Goal: Information Seeking & Learning: Learn about a topic

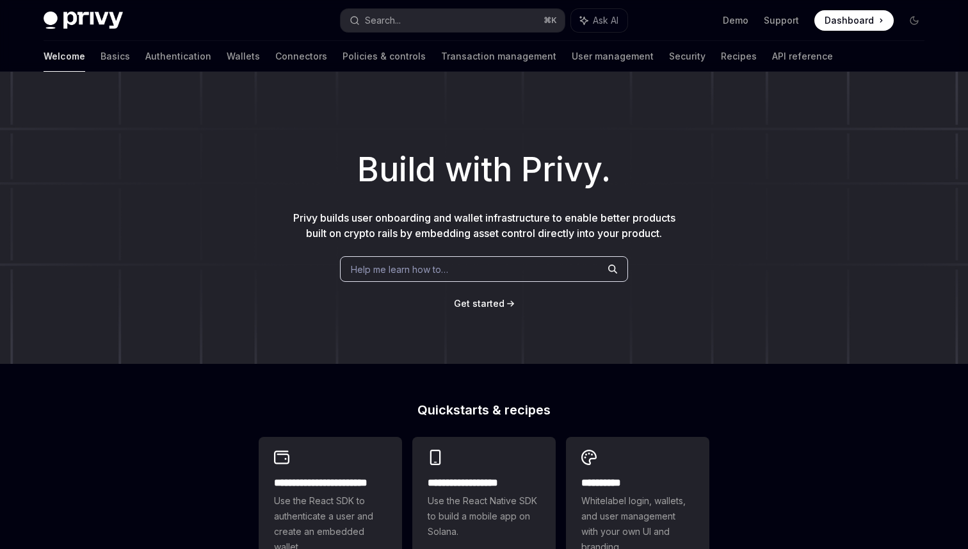
click at [853, 30] on span at bounding box center [854, 20] width 79 height 20
click at [397, 20] on div "Search..." at bounding box center [383, 20] width 36 height 15
type textarea "*"
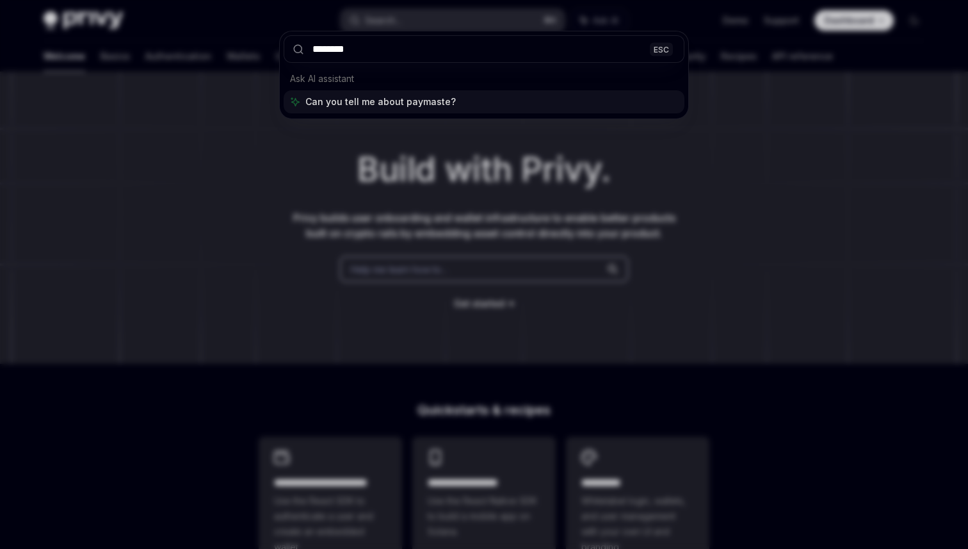
type input "*********"
type textarea "*"
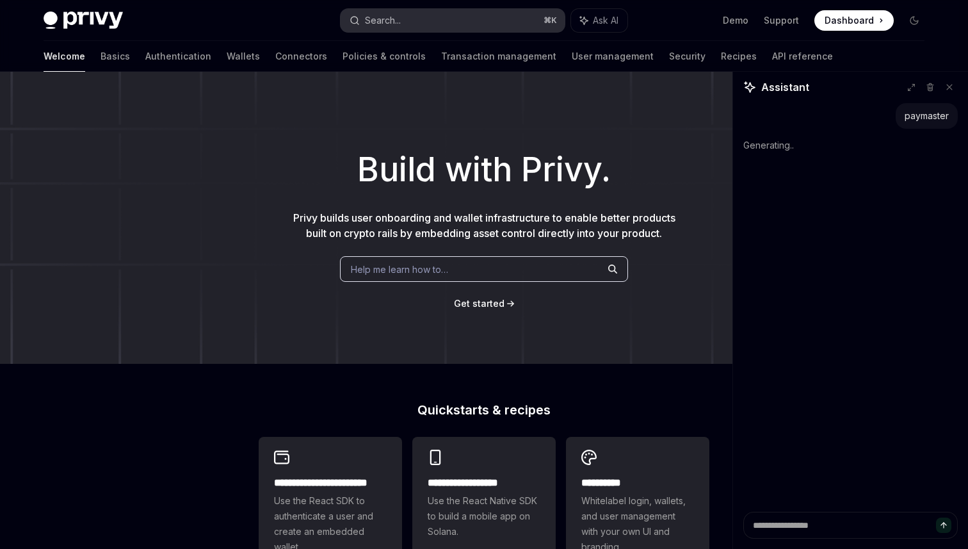
click at [403, 28] on button "Search... ⌘ K" at bounding box center [453, 20] width 224 height 23
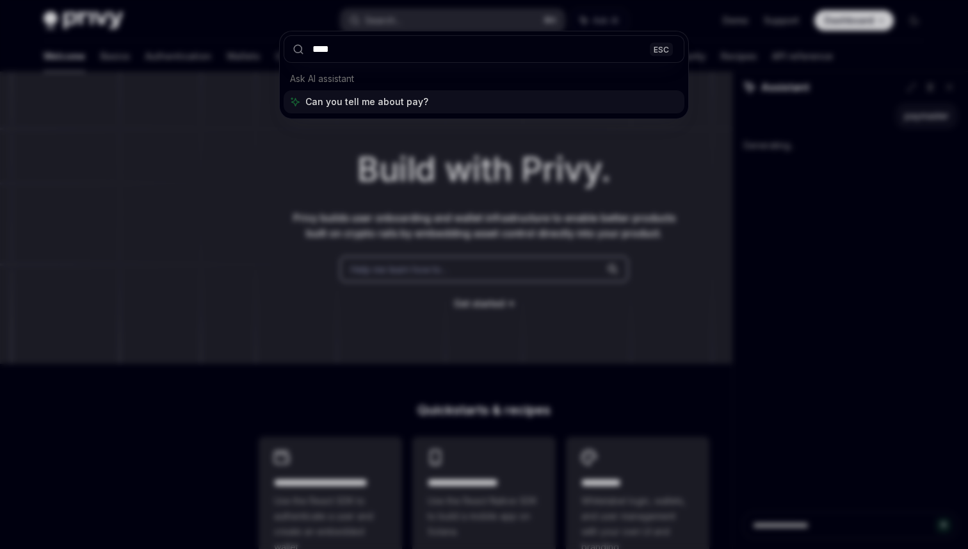
type input "*****"
type textarea "*"
type input "*********"
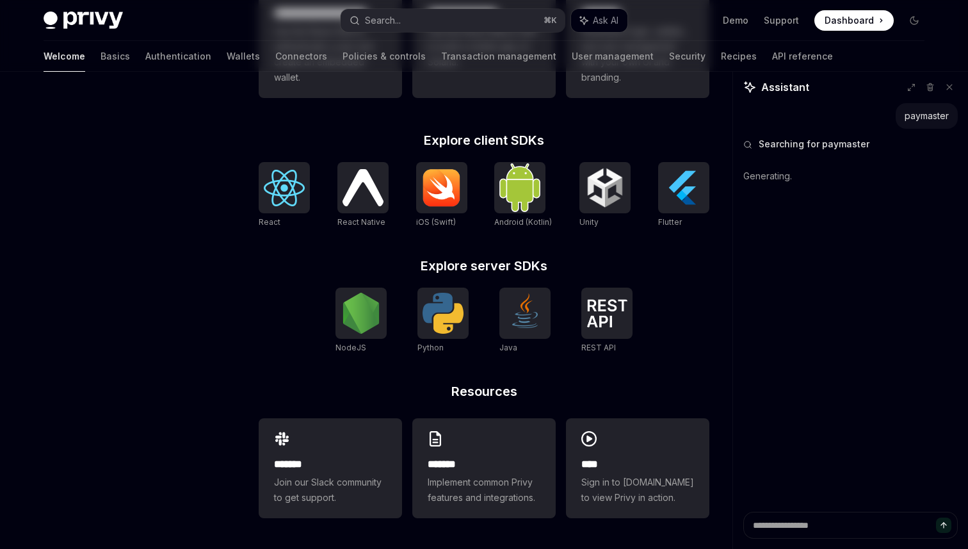
scroll to position [284, 0]
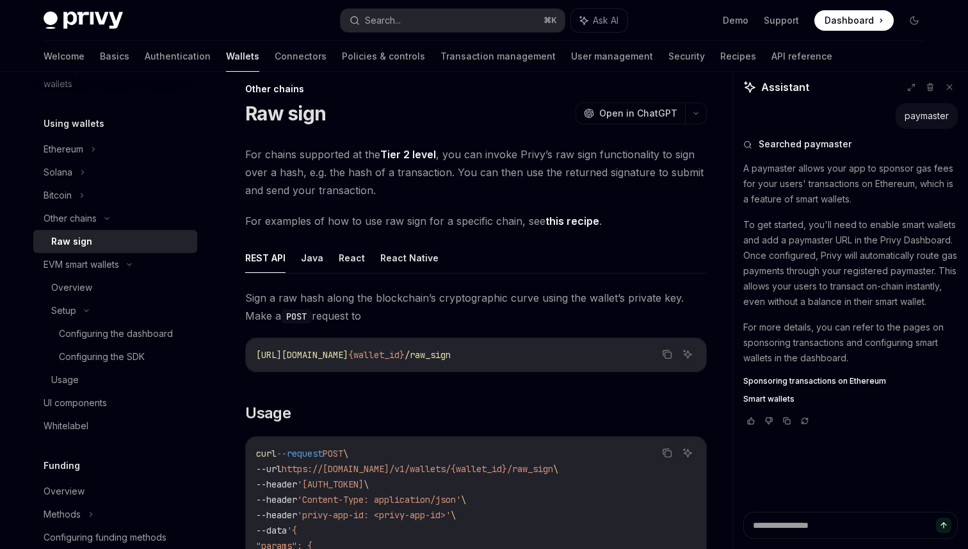
scroll to position [17, 0]
click at [410, 151] on link "Tier 2 level" at bounding box center [408, 153] width 56 height 13
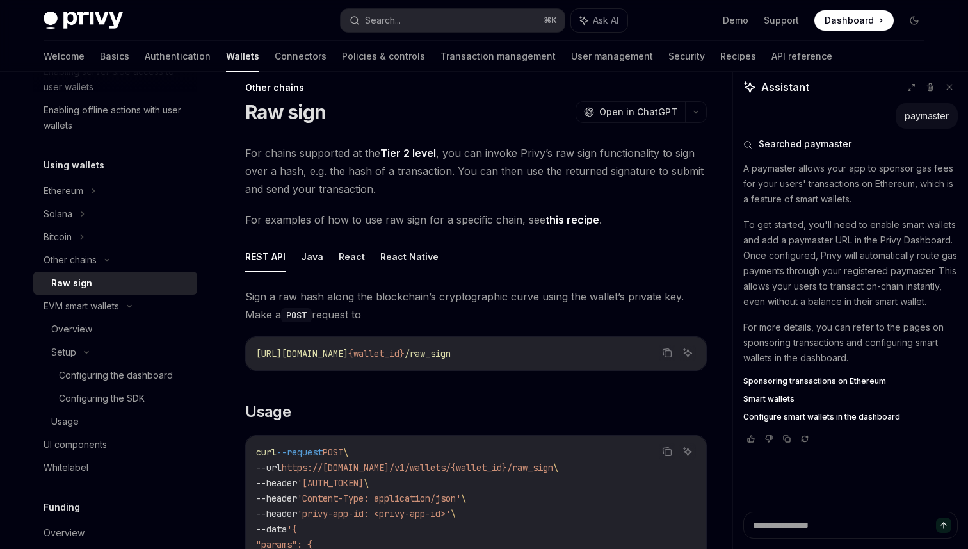
scroll to position [259, 0]
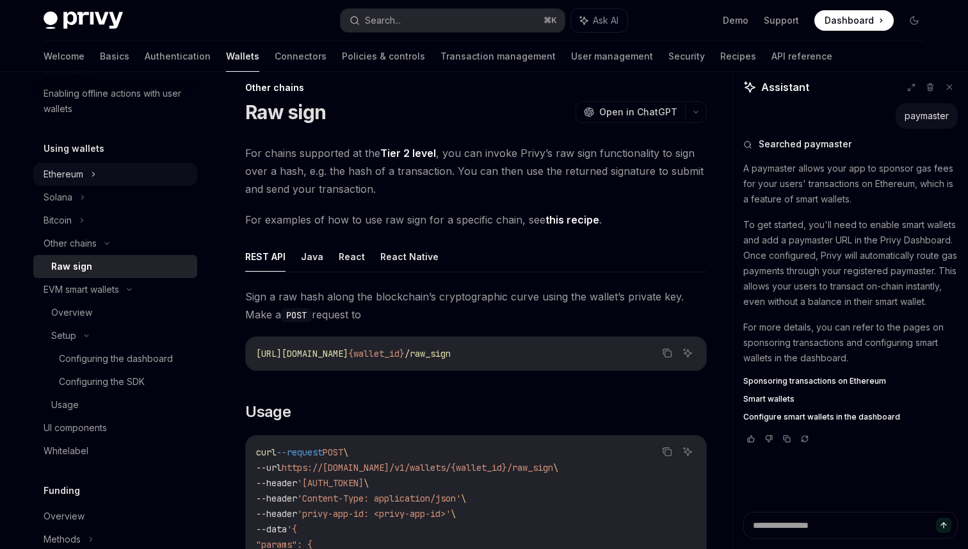
type textarea "*"
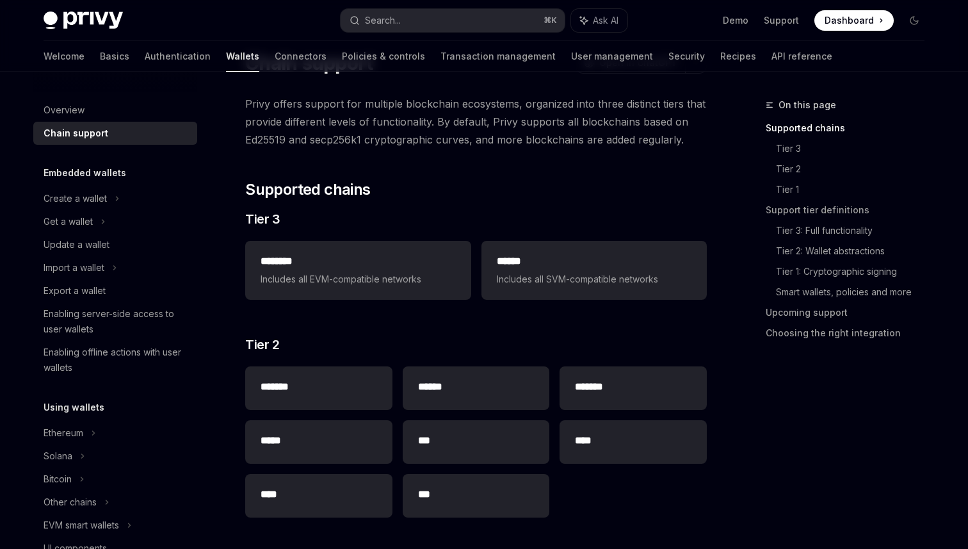
scroll to position [69, 0]
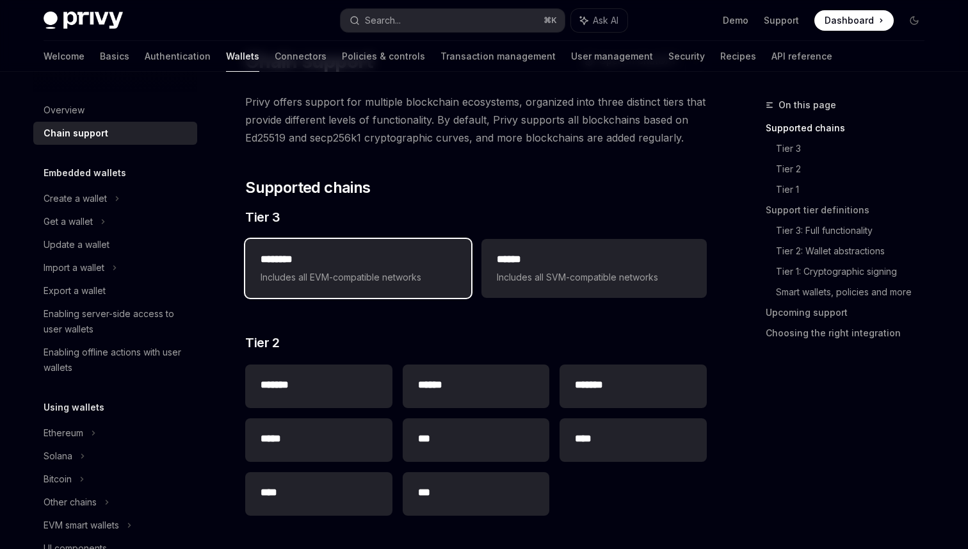
click at [406, 261] on h2 "********" at bounding box center [358, 259] width 195 height 15
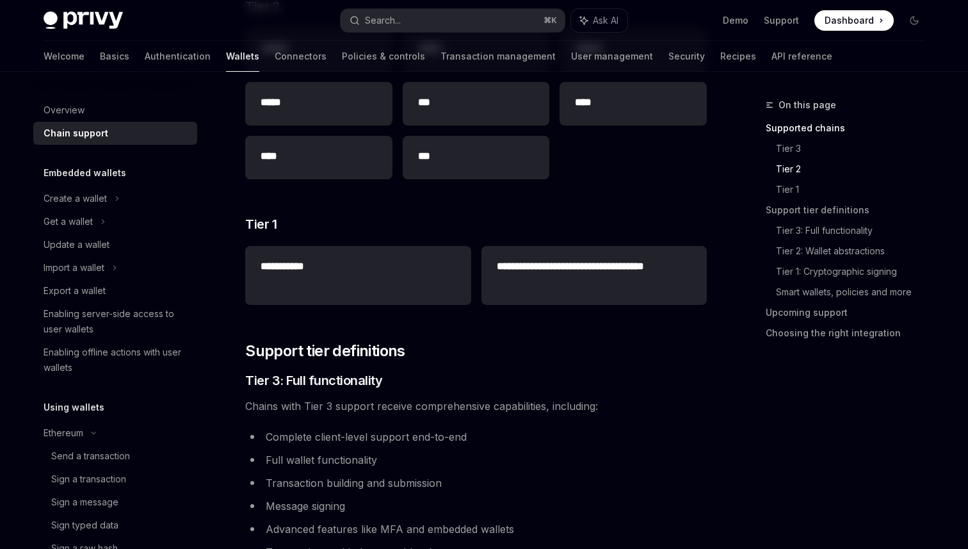
scroll to position [525, 0]
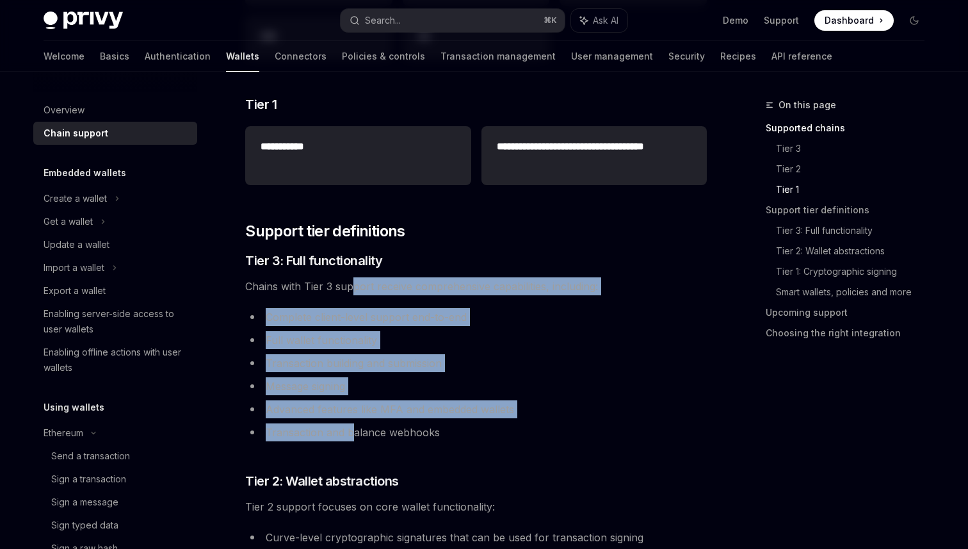
drag, startPoint x: 352, startPoint y: 286, endPoint x: 353, endPoint y: 423, distance: 137.1
click at [354, 423] on div "**********" at bounding box center [476, 542] width 462 height 1811
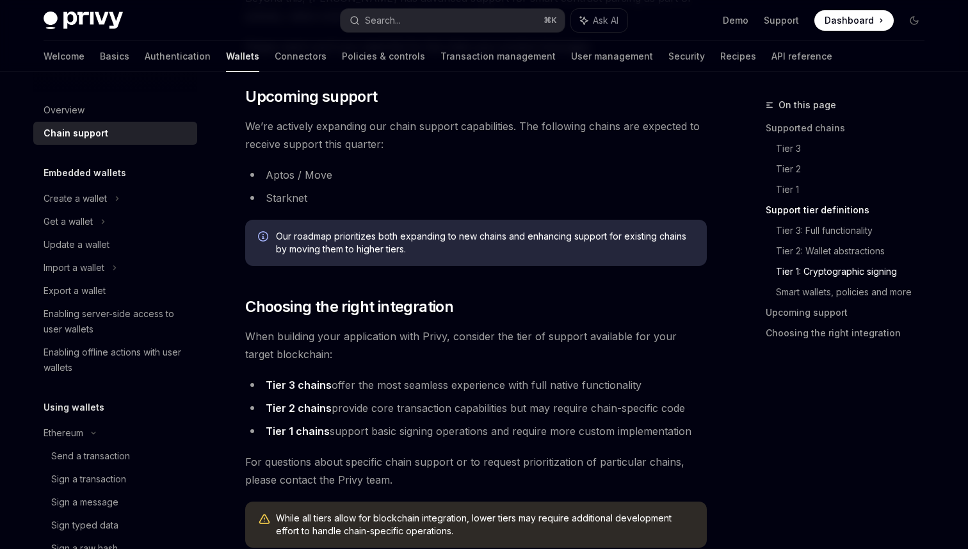
scroll to position [1426, 0]
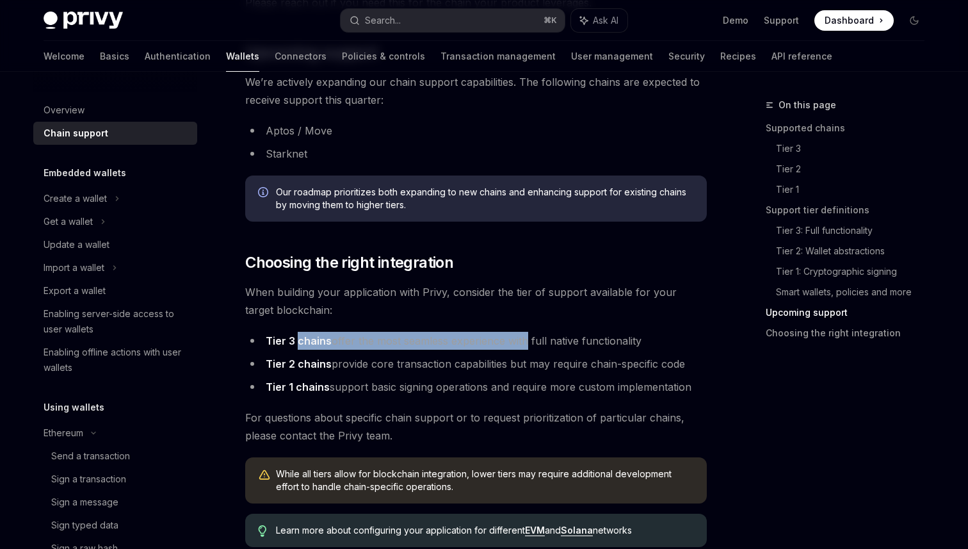
drag, startPoint x: 299, startPoint y: 338, endPoint x: 521, endPoint y: 340, distance: 222.3
click at [521, 340] on li "Tier 3 chains offer the most seamless experience with full native functionality" at bounding box center [476, 341] width 462 height 18
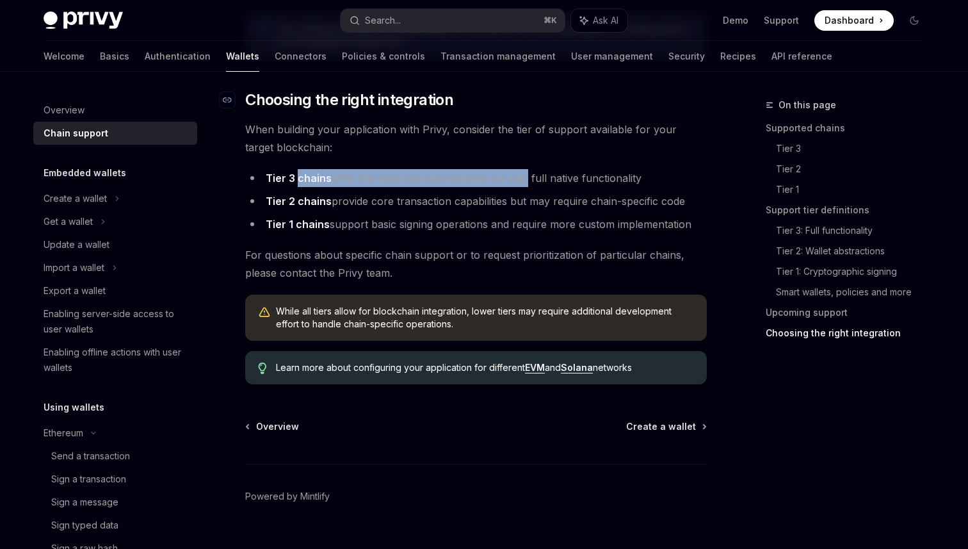
scroll to position [1574, 0]
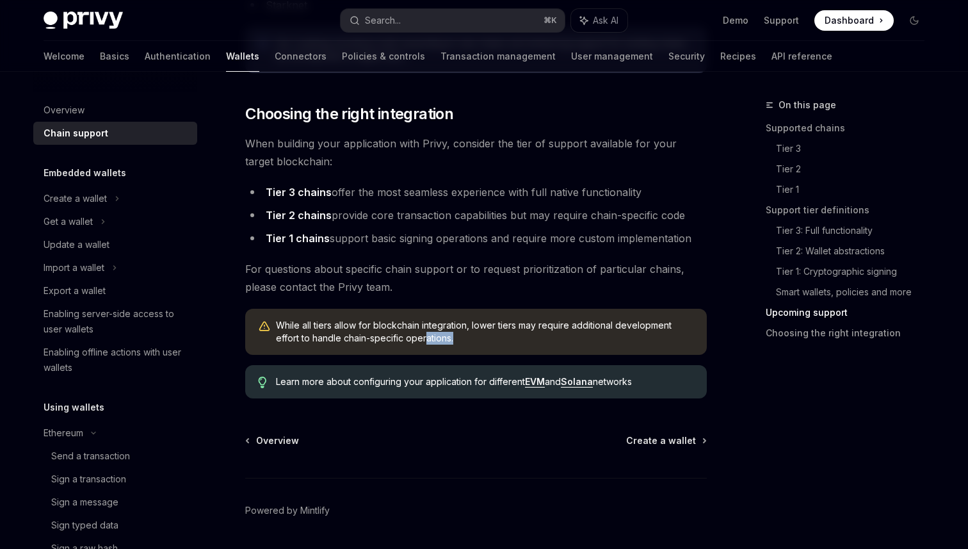
drag, startPoint x: 426, startPoint y: 332, endPoint x: 556, endPoint y: 354, distance: 131.9
click at [556, 354] on div "While all tiers allow for blockchain integration, lower tiers may require addit…" at bounding box center [476, 332] width 462 height 46
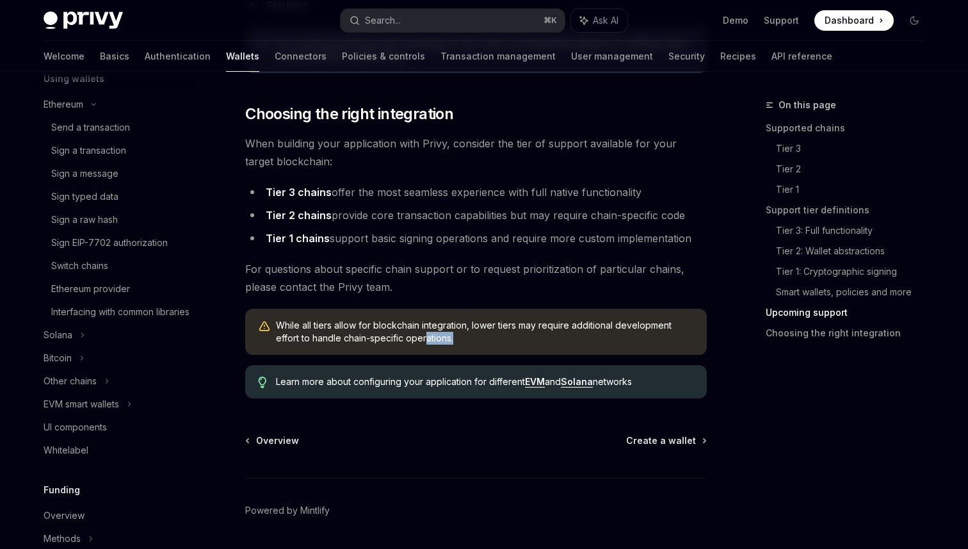
scroll to position [330, 0]
click at [109, 306] on div "Interfacing with common libraries" at bounding box center [120, 310] width 138 height 15
click at [104, 257] on div "Switch chains" at bounding box center [79, 264] width 57 height 15
click at [103, 279] on link "Ethereum provider" at bounding box center [115, 287] width 164 height 23
click at [129, 411] on icon at bounding box center [129, 402] width 5 height 15
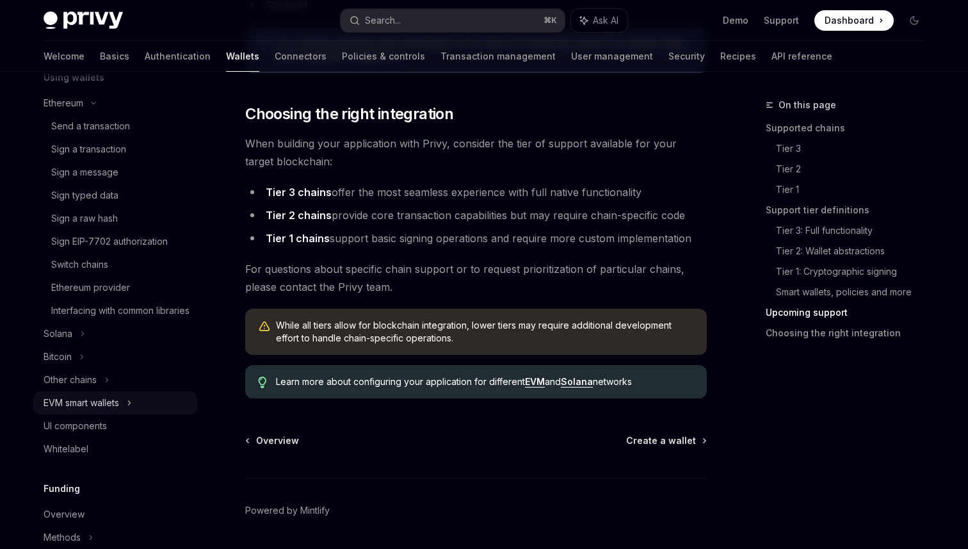
type textarea "*"
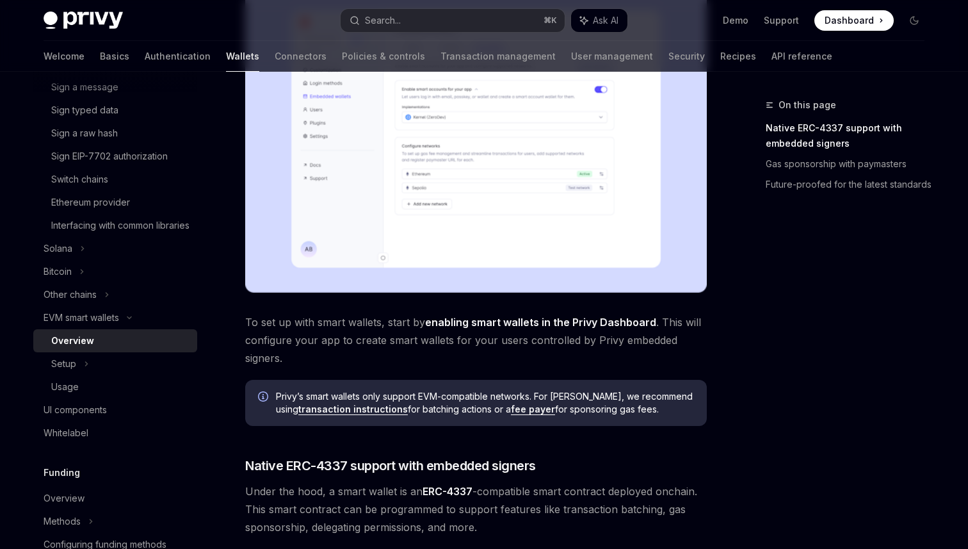
scroll to position [380, 0]
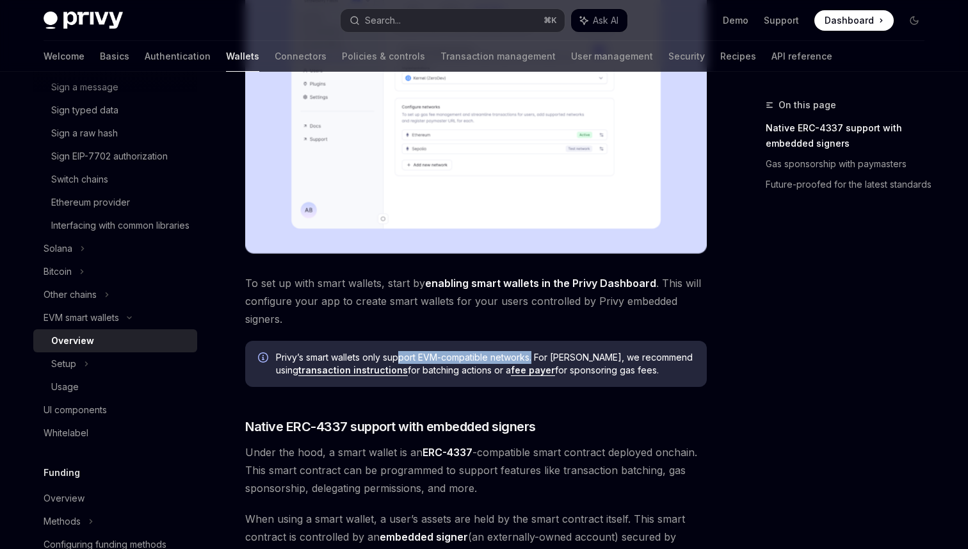
drag, startPoint x: 535, startPoint y: 359, endPoint x: 404, endPoint y: 357, distance: 131.3
click at [404, 357] on span "Privy’s smart wallets only support EVM-compatible networks. For Solana, we reco…" at bounding box center [485, 364] width 418 height 26
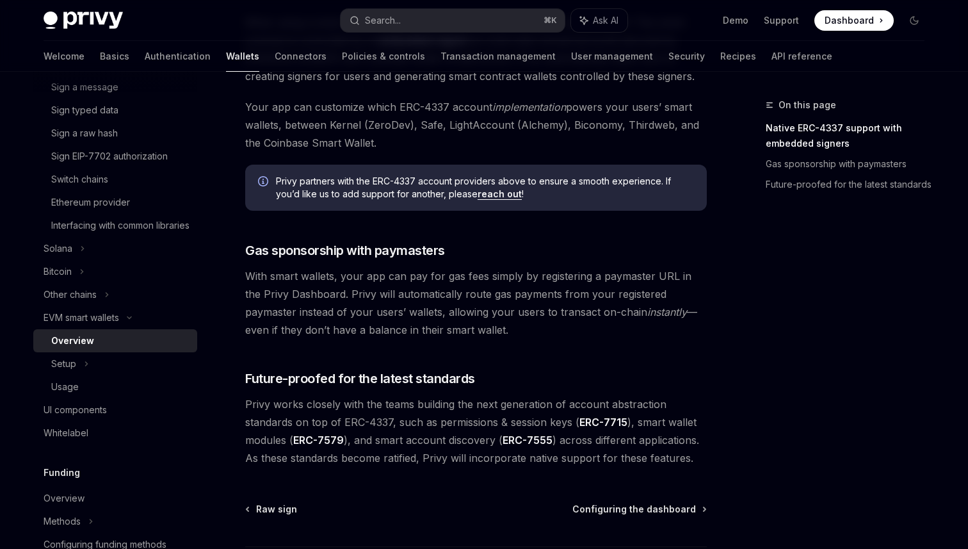
scroll to position [880, 0]
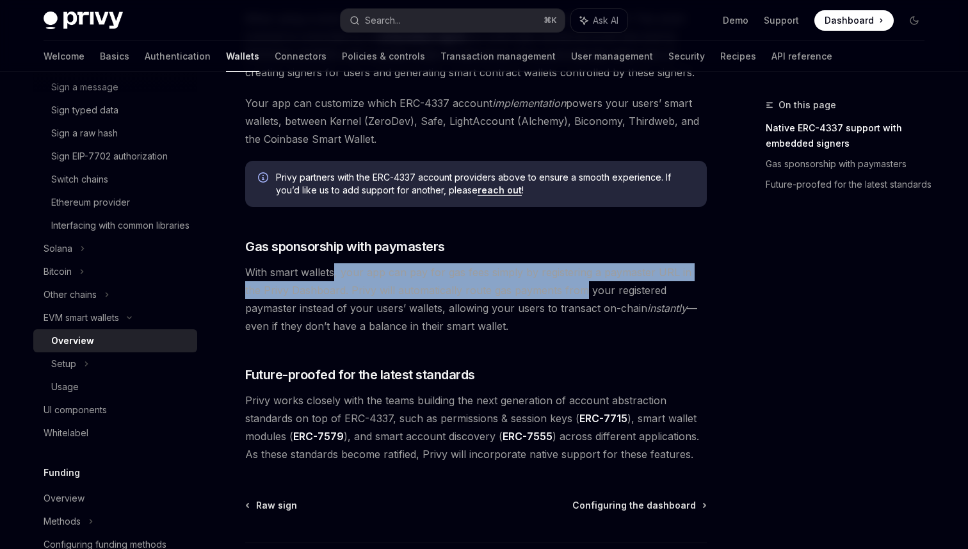
drag, startPoint x: 332, startPoint y: 269, endPoint x: 562, endPoint y: 294, distance: 231.3
click at [562, 293] on span "With smart wallets, your app can pay for gas fees simply by registering a payma…" at bounding box center [476, 299] width 462 height 72
click at [850, 20] on span "Dashboard" at bounding box center [849, 20] width 49 height 13
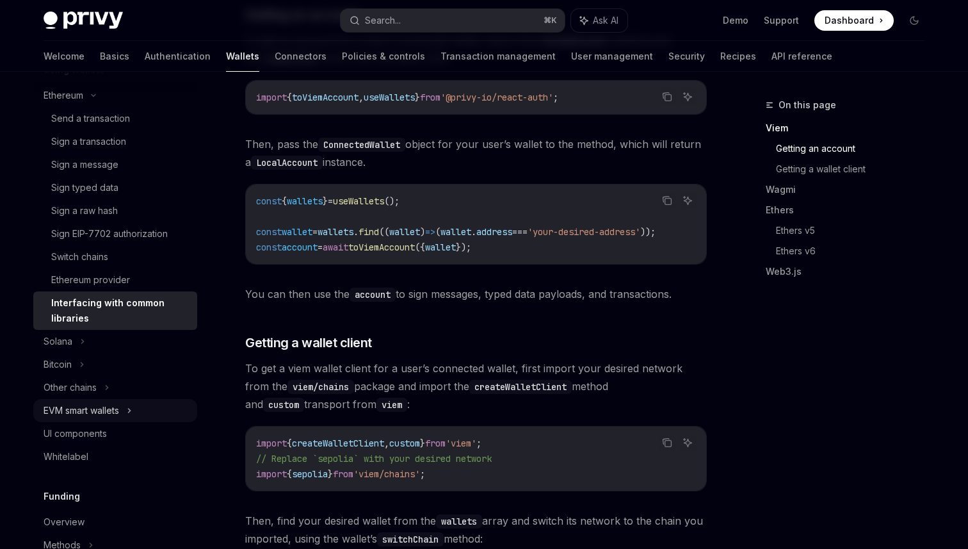
scroll to position [352, 0]
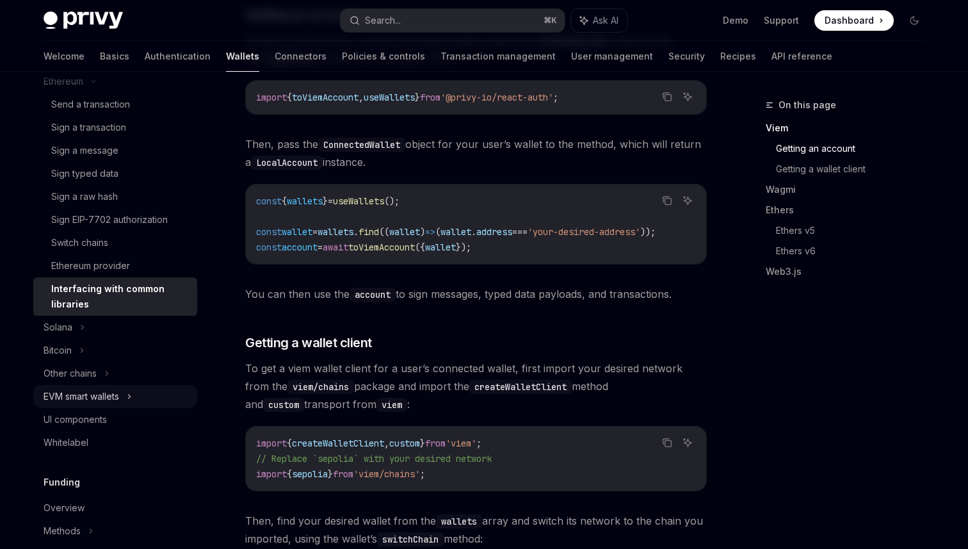
click at [115, 398] on div "EVM smart wallets" at bounding box center [82, 396] width 76 height 15
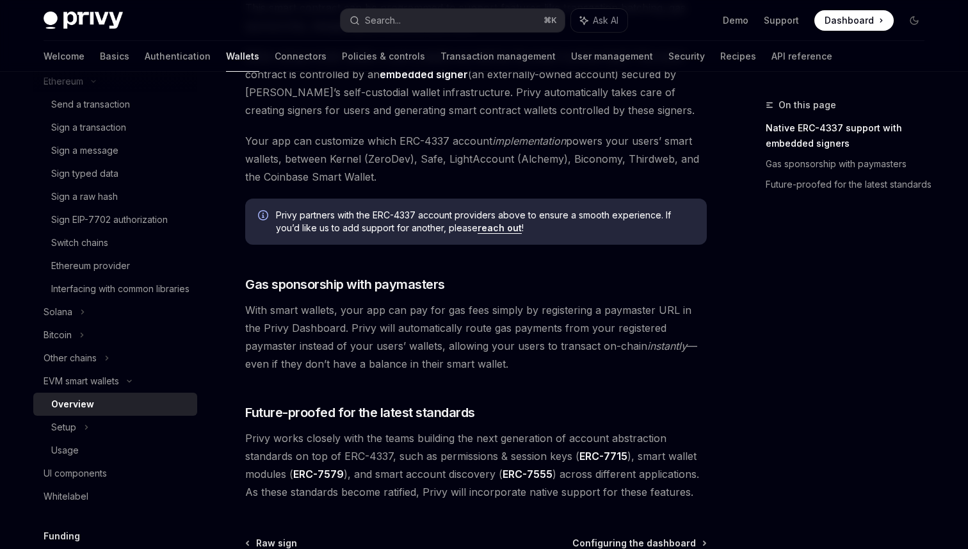
scroll to position [938, 0]
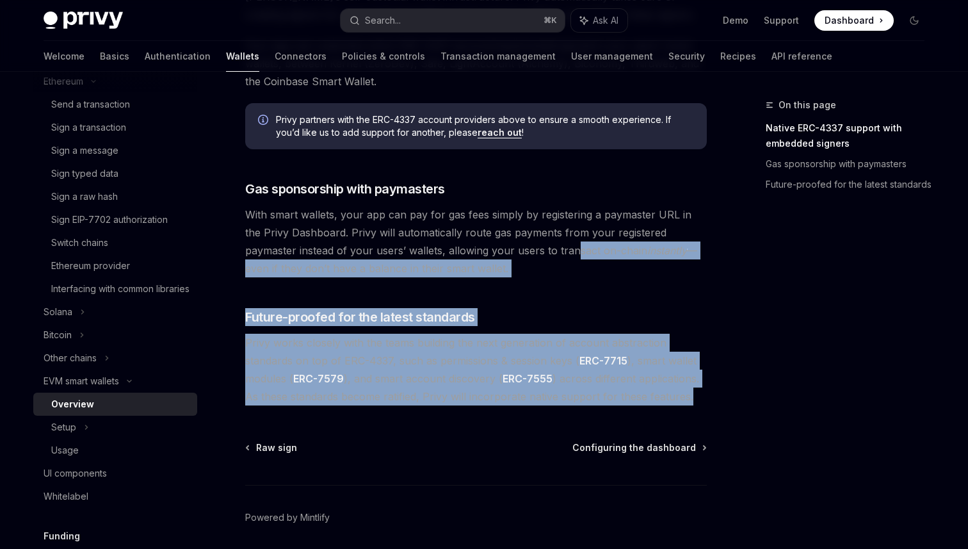
drag, startPoint x: 664, startPoint y: 379, endPoint x: 519, endPoint y: 252, distance: 192.5
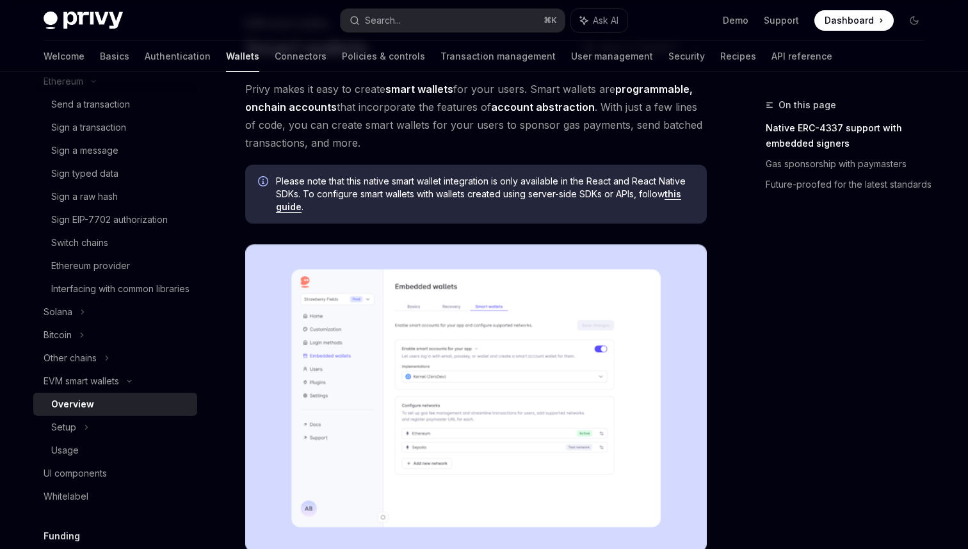
scroll to position [0, 0]
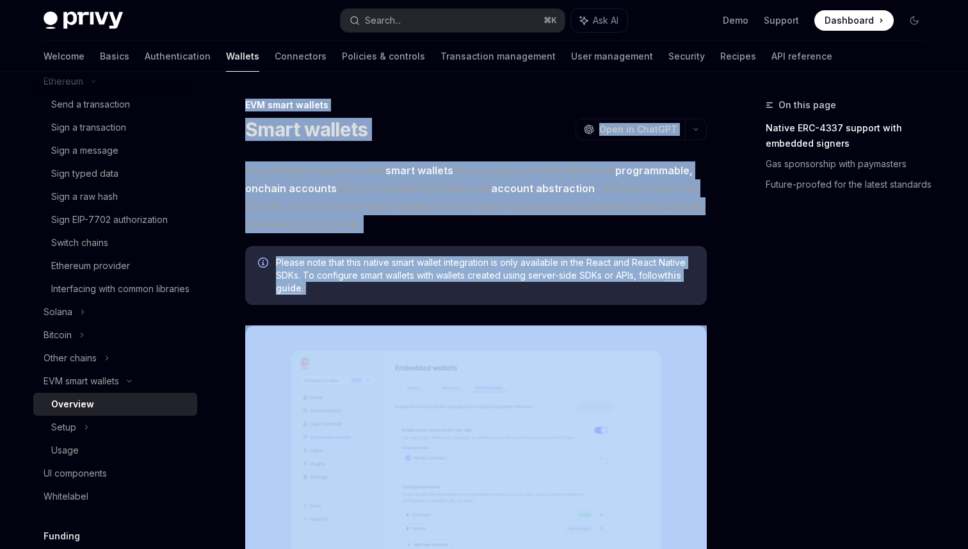
click at [245, 102] on div "EVM smart wallets" at bounding box center [476, 105] width 462 height 13
copy div "EVM smart wallets Smart wallets OpenAI Open in ChatGPT OpenAI Open in ChatGPT P…"
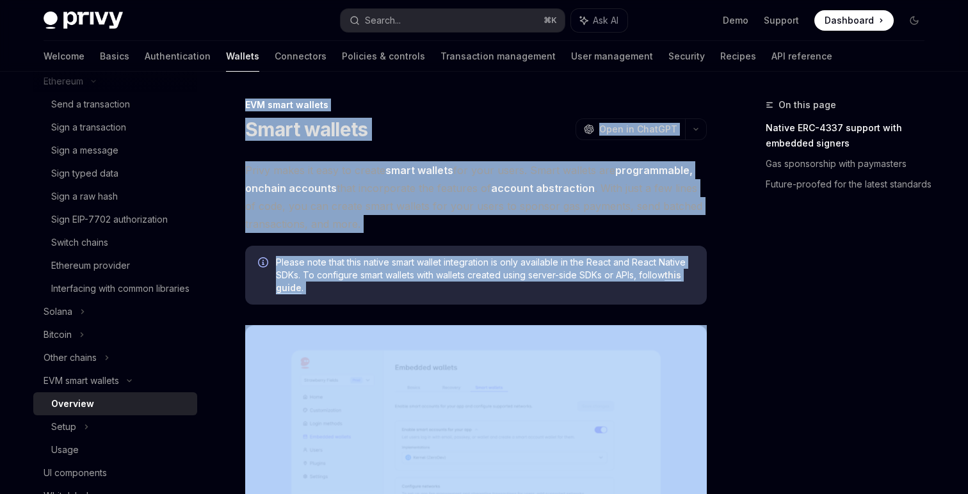
type textarea "*"
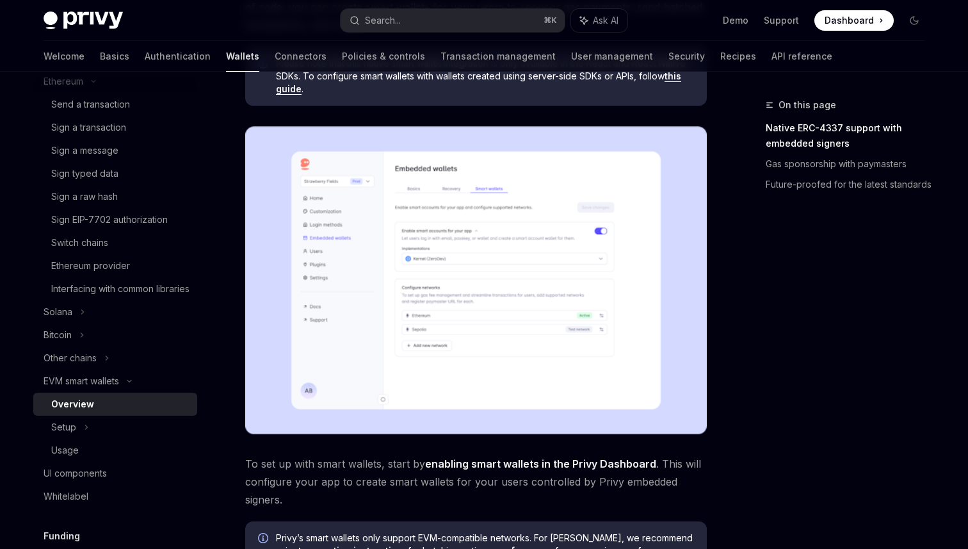
scroll to position [200, 0]
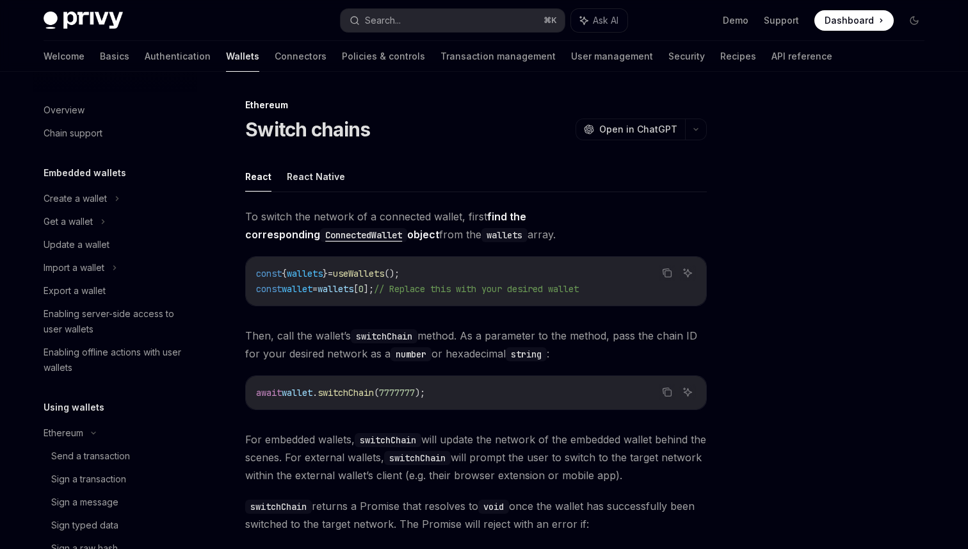
scroll to position [284, 0]
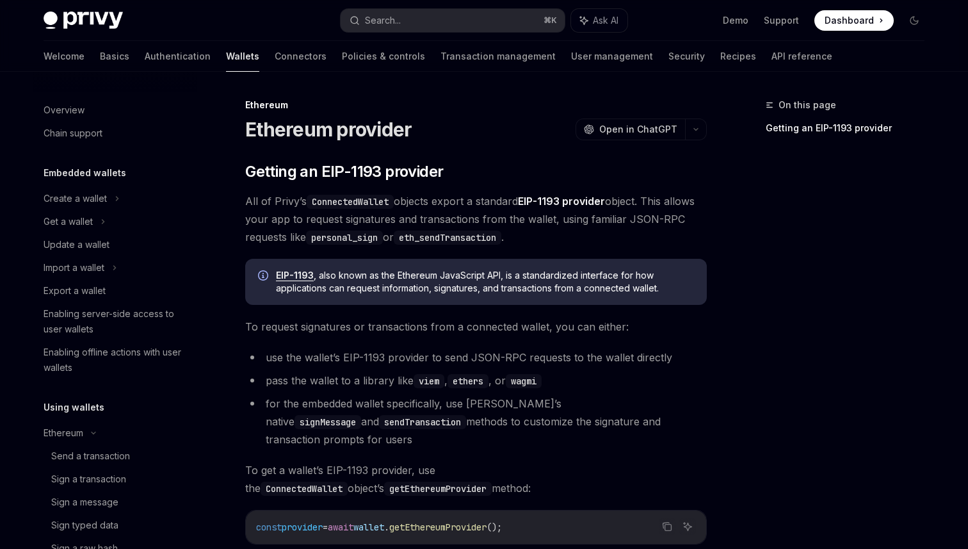
scroll to position [307, 0]
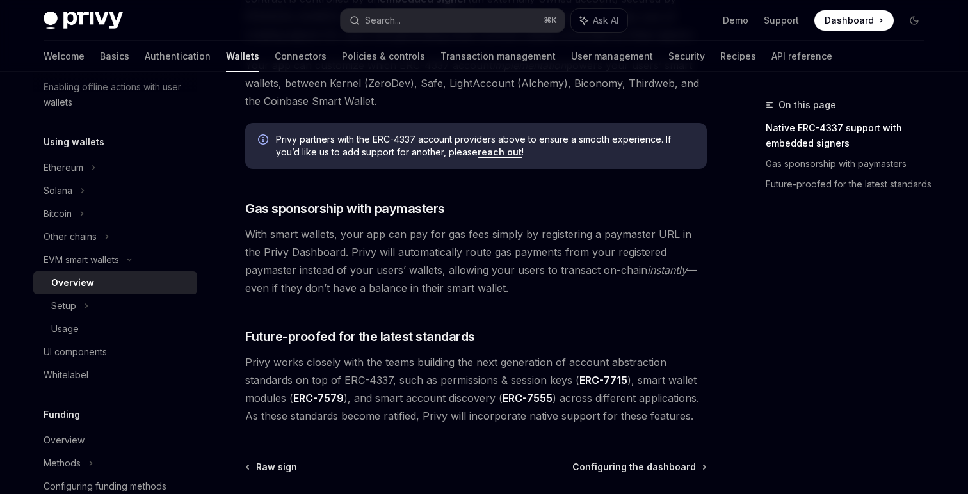
scroll to position [927, 0]
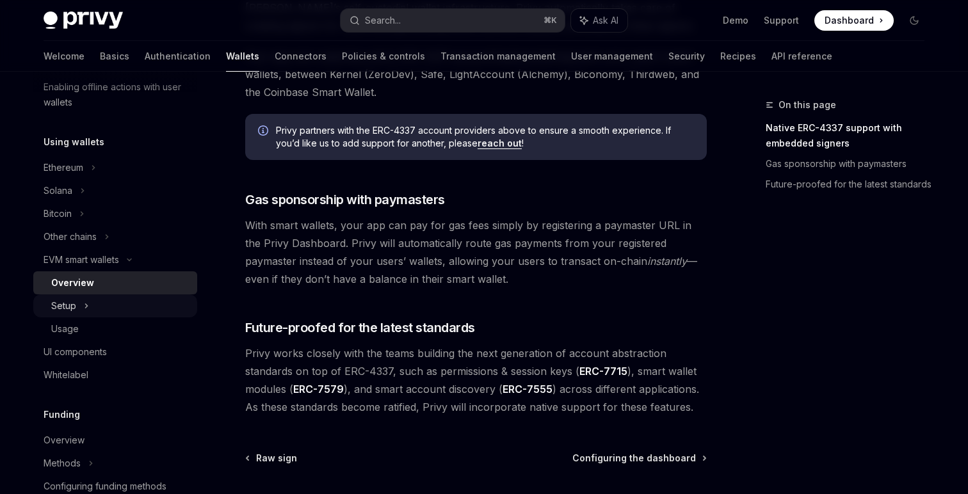
click at [84, 313] on icon at bounding box center [86, 305] width 5 height 15
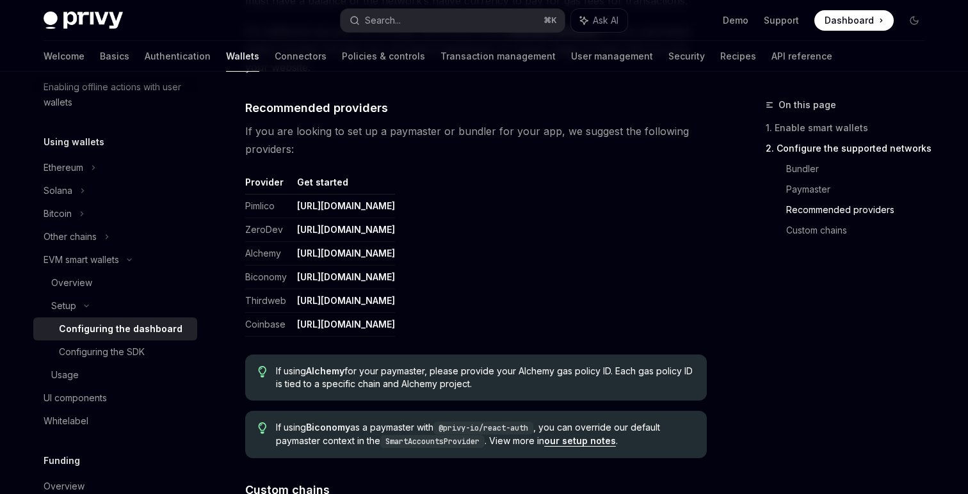
scroll to position [1490, 0]
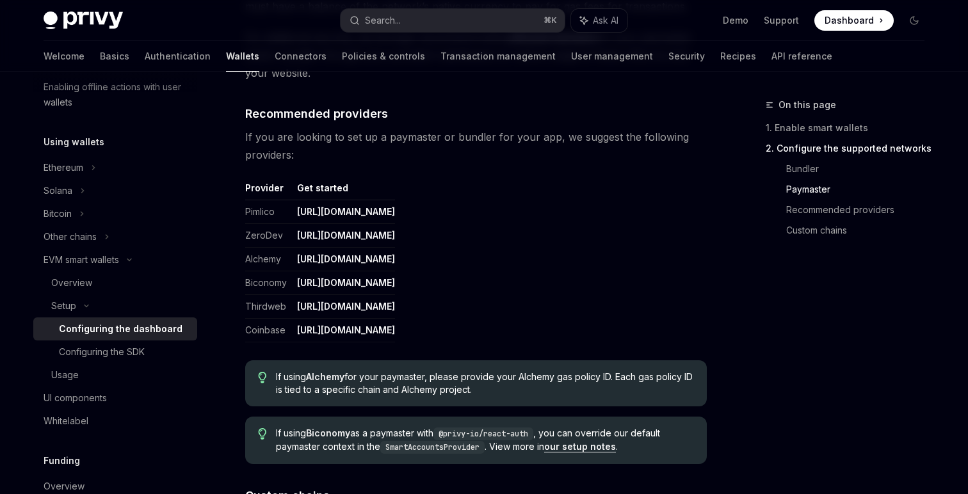
click at [336, 211] on link "[URL][DOMAIN_NAME]" at bounding box center [346, 212] width 98 height 12
click at [338, 234] on link "[URL][DOMAIN_NAME]" at bounding box center [346, 236] width 98 height 12
click at [347, 257] on link "[URL][DOMAIN_NAME]" at bounding box center [346, 260] width 98 height 12
click at [343, 286] on link "[URL][DOMAIN_NAME]" at bounding box center [346, 283] width 98 height 12
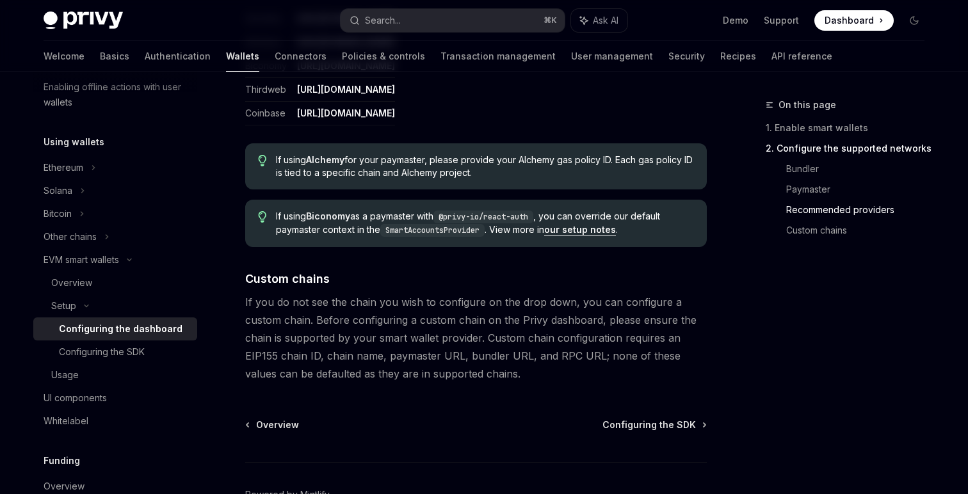
scroll to position [1705, 0]
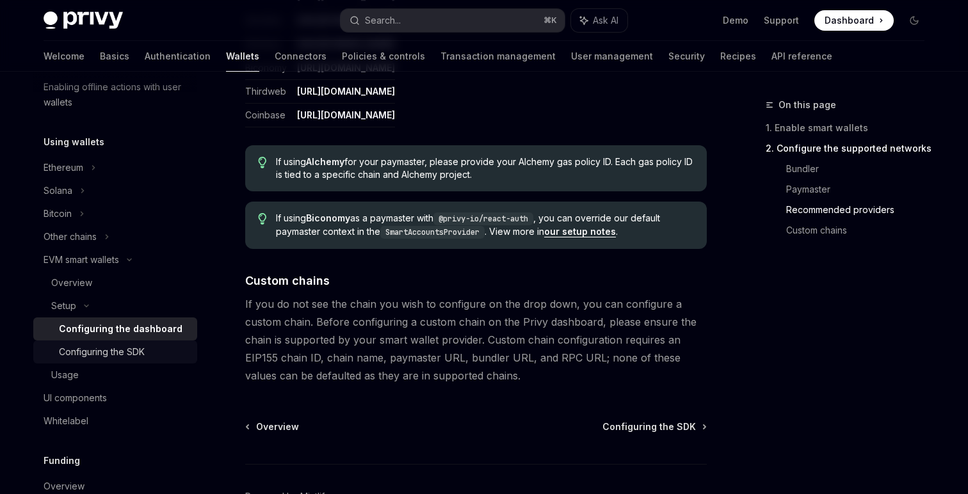
click at [143, 349] on div "Configuring the SDK" at bounding box center [102, 352] width 86 height 15
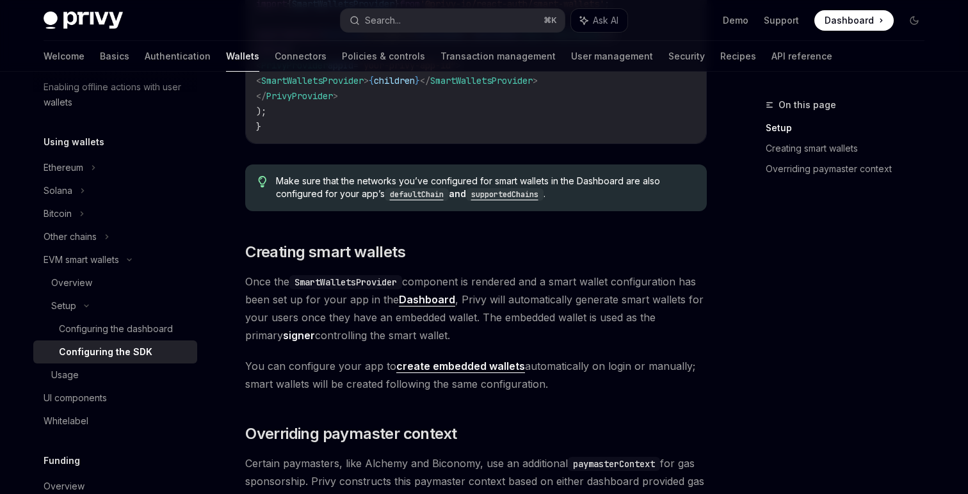
scroll to position [605, 0]
click at [475, 368] on link "create embedded wallets" at bounding box center [460, 365] width 129 height 13
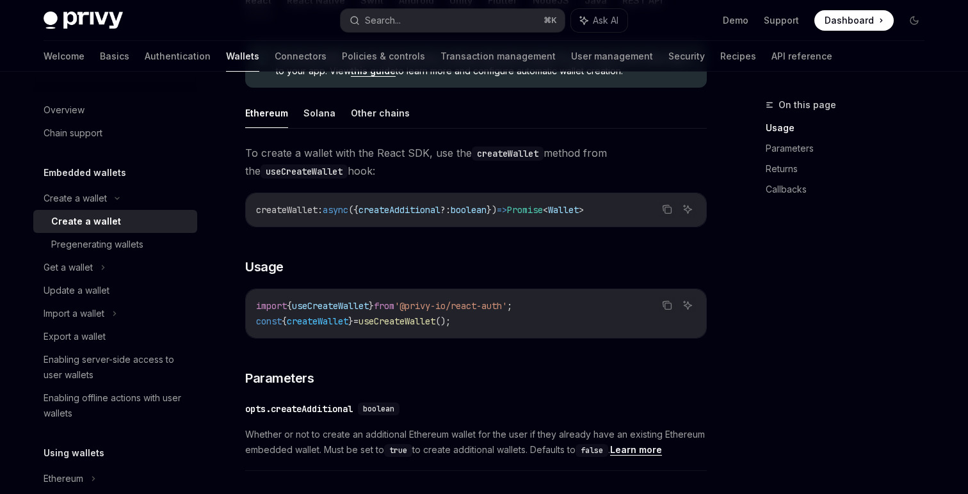
scroll to position [481, 0]
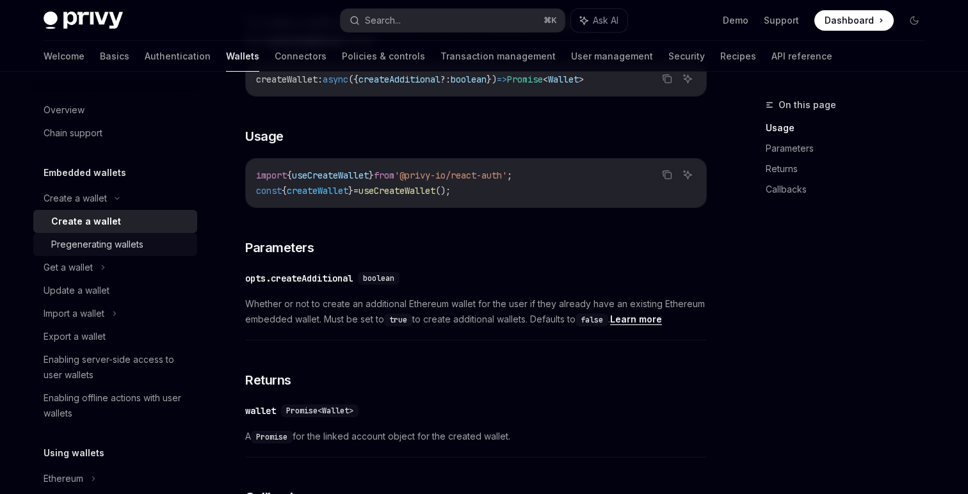
click at [120, 246] on div "Pregenerating wallets" at bounding box center [97, 244] width 92 height 15
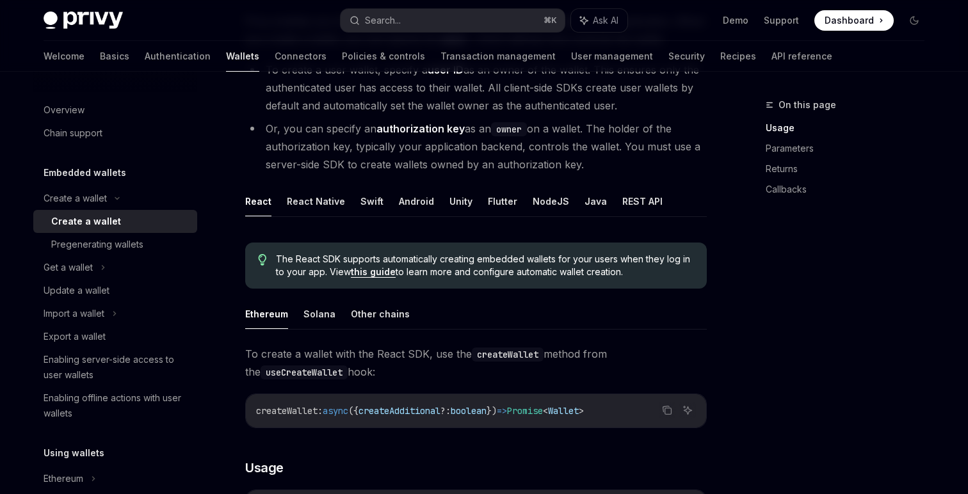
type textarea "*"
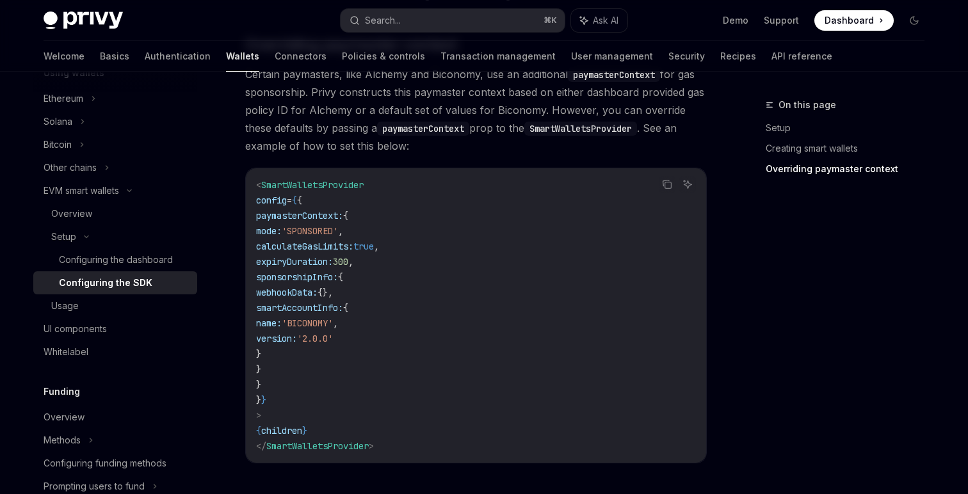
scroll to position [929, 0]
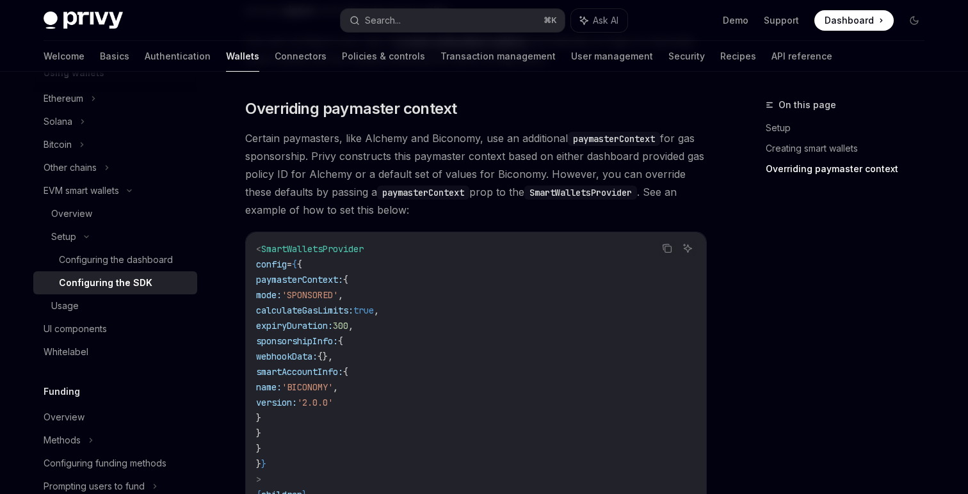
click at [343, 371] on span "smartAccountInfo:" at bounding box center [299, 372] width 87 height 12
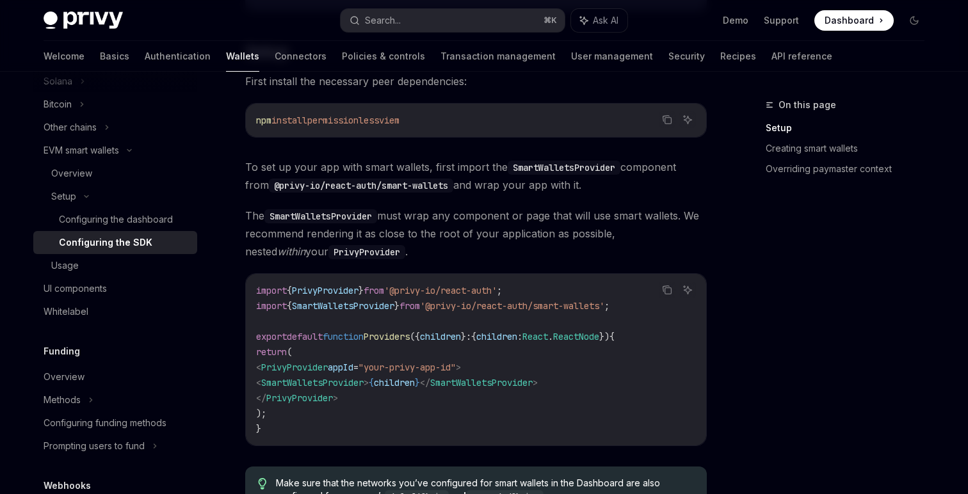
scroll to position [0, 0]
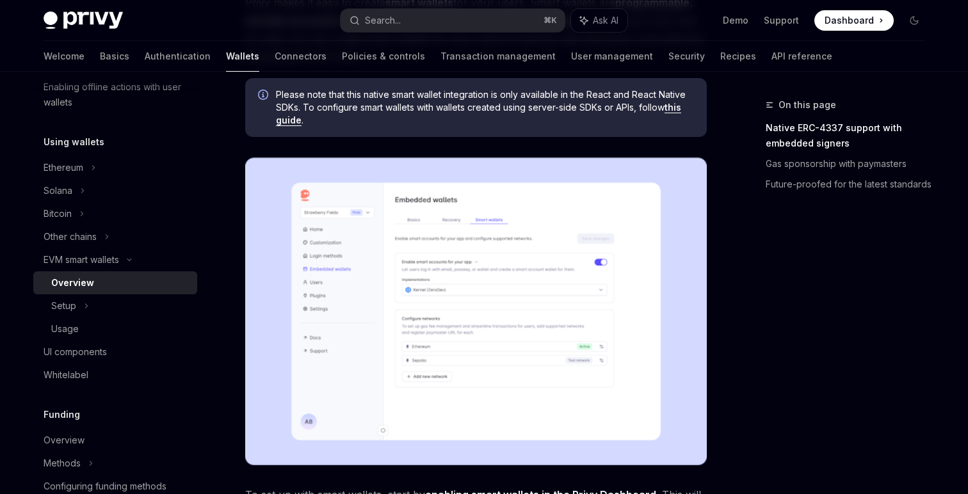
scroll to position [230, 0]
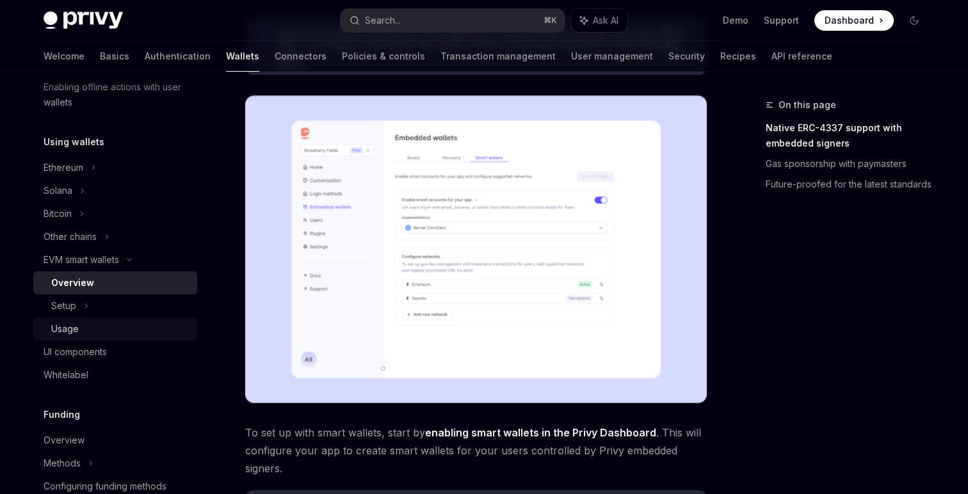
click at [99, 329] on div "Usage" at bounding box center [120, 329] width 138 height 15
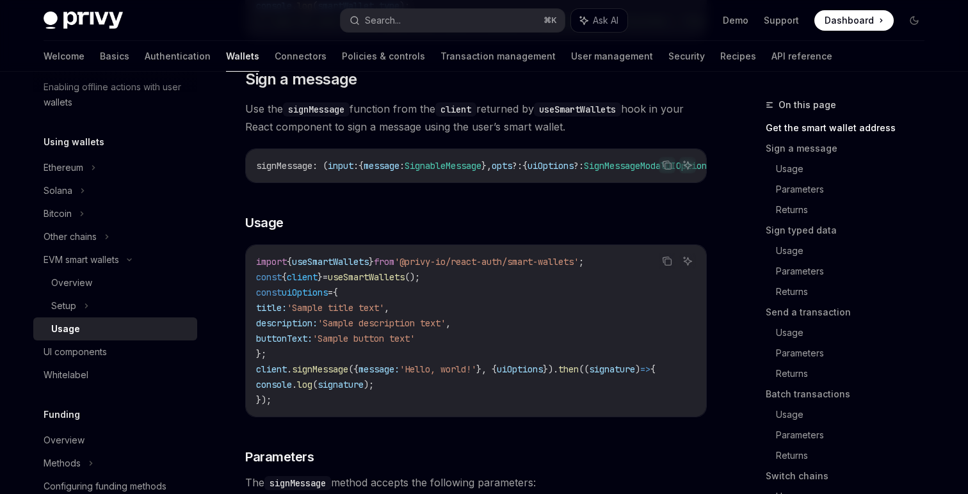
scroll to position [550, 0]
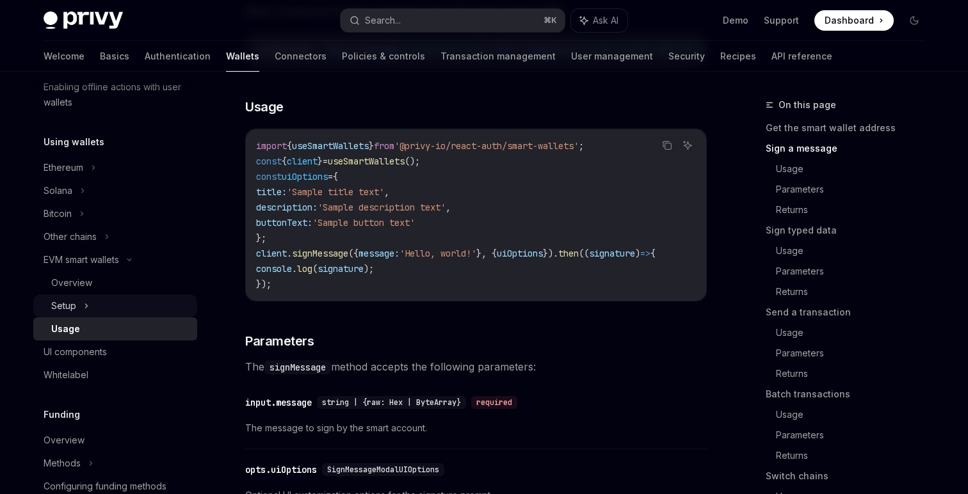
click at [132, 309] on div "Setup" at bounding box center [115, 306] width 164 height 23
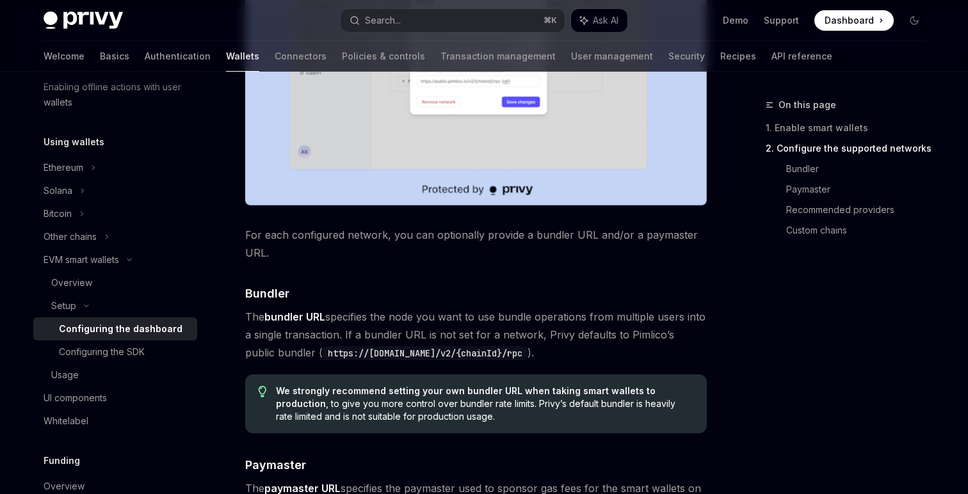
scroll to position [1029, 0]
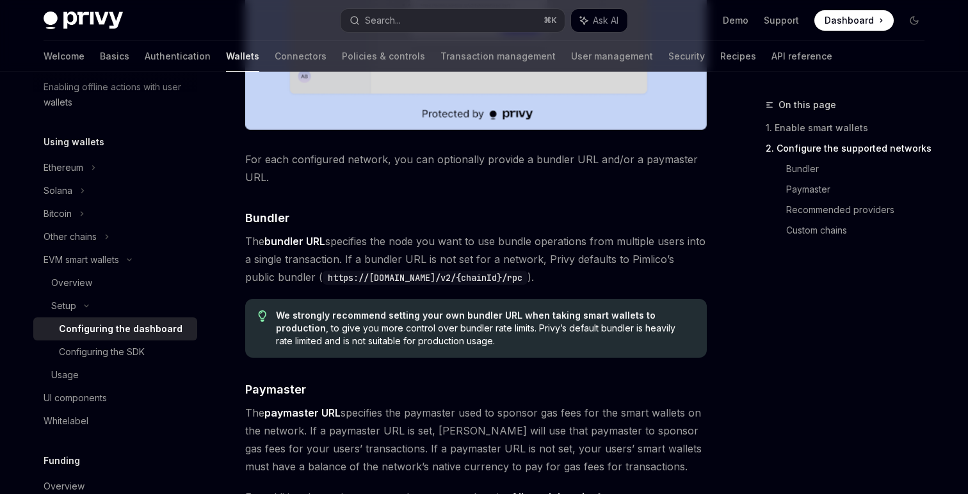
click at [368, 187] on div "Enable smart wallets in the Privy Dashboard before implementing this feature. ​…" at bounding box center [476, 108] width 462 height 1906
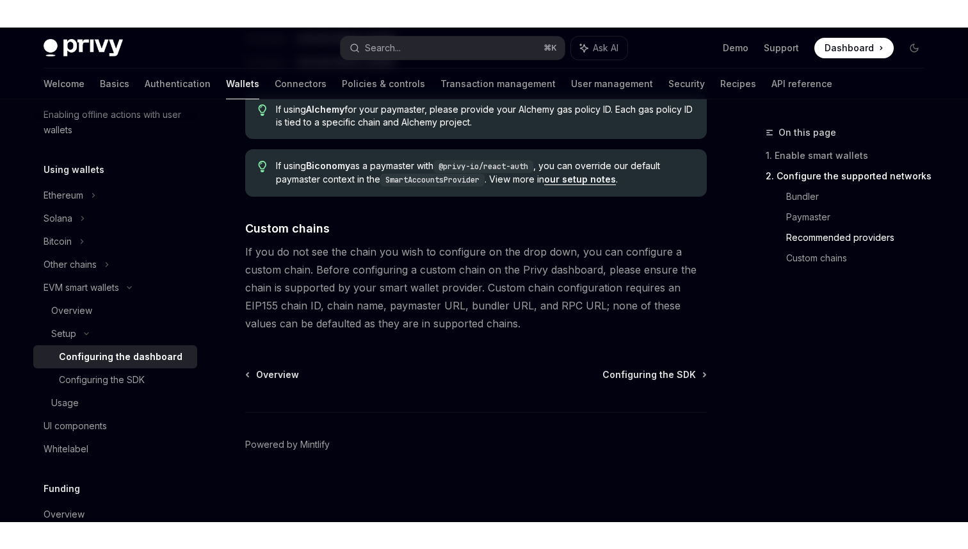
scroll to position [1731, 0]
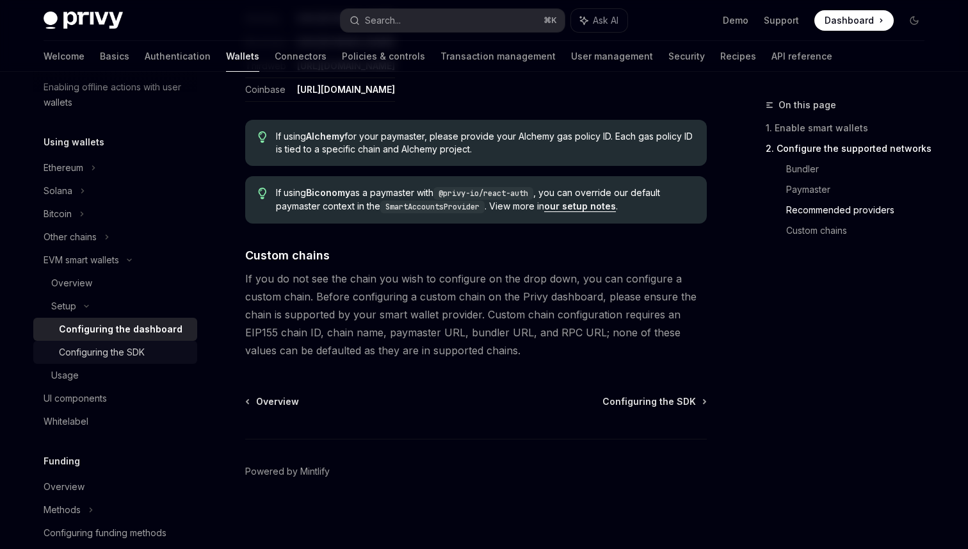
click at [142, 349] on div "Configuring the SDK" at bounding box center [102, 352] width 86 height 15
type textarea "*"
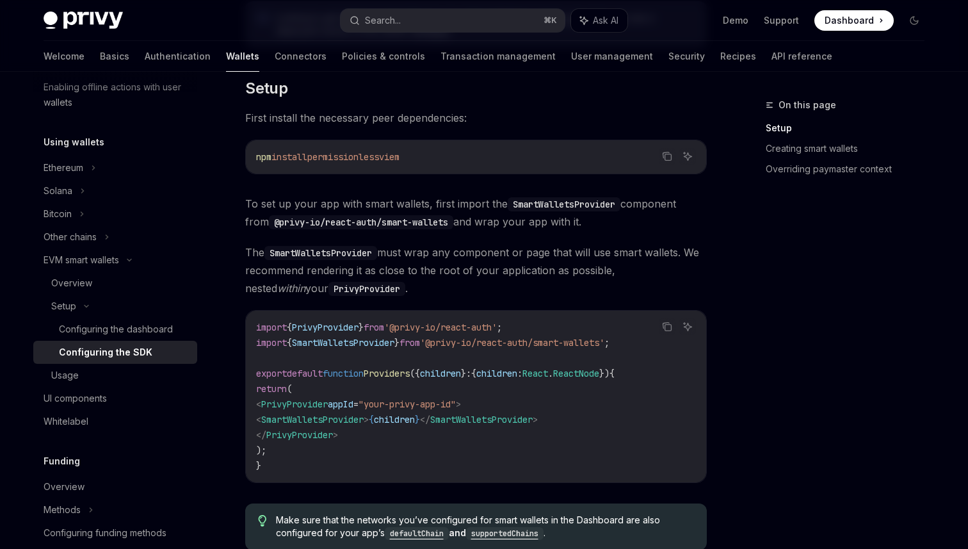
scroll to position [259, 0]
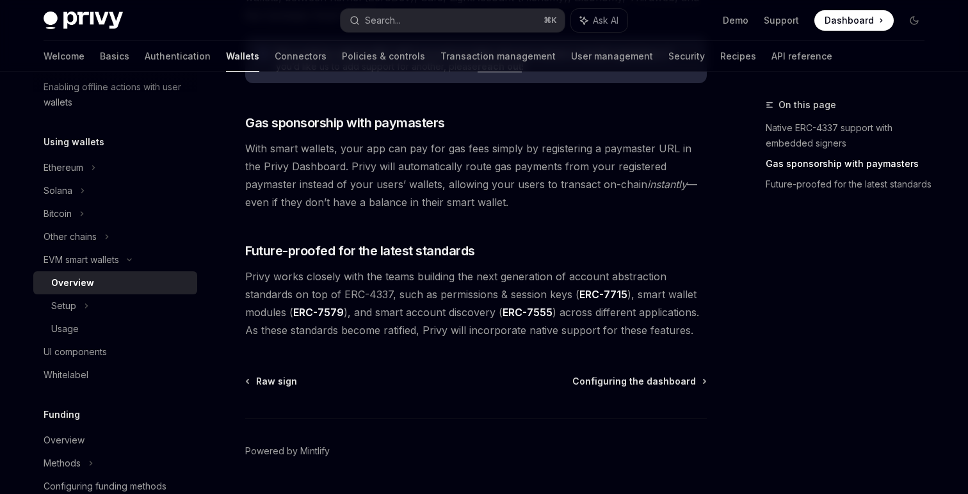
scroll to position [1039, 0]
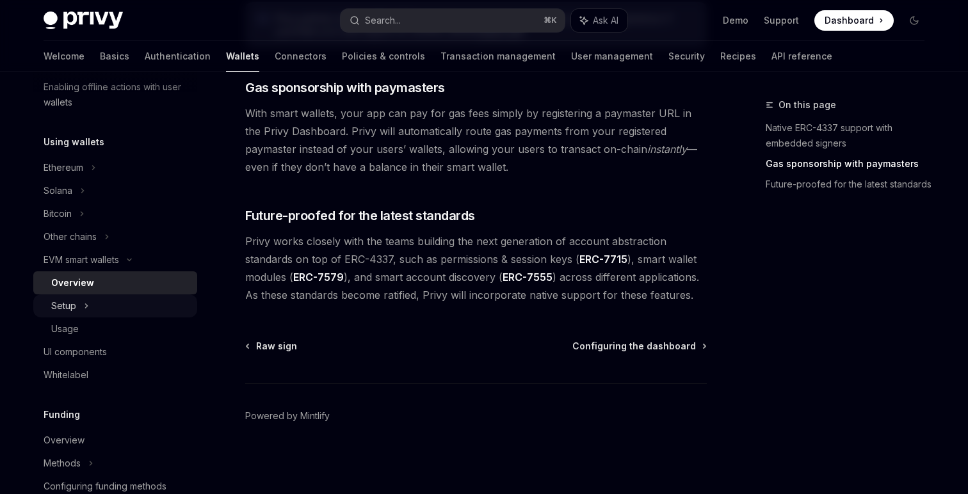
click at [118, 306] on div "Setup" at bounding box center [115, 306] width 164 height 23
type textarea "*"
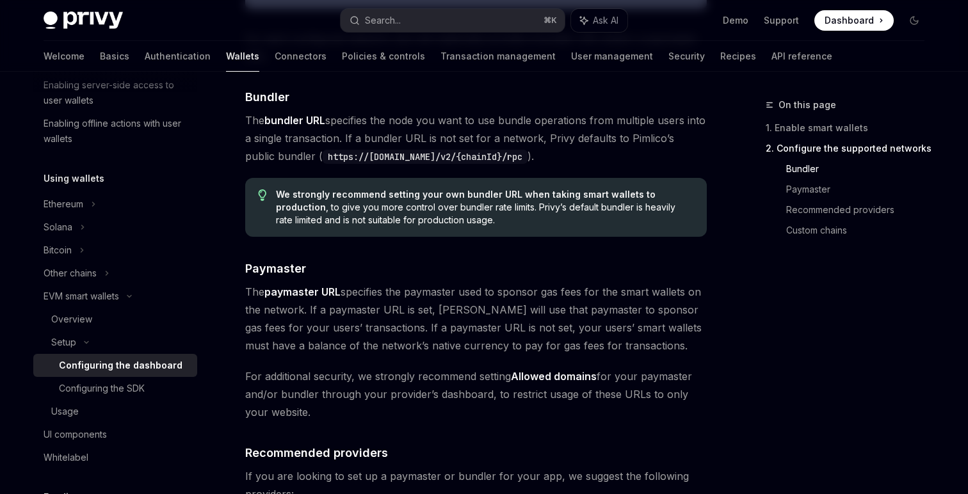
scroll to position [1151, 0]
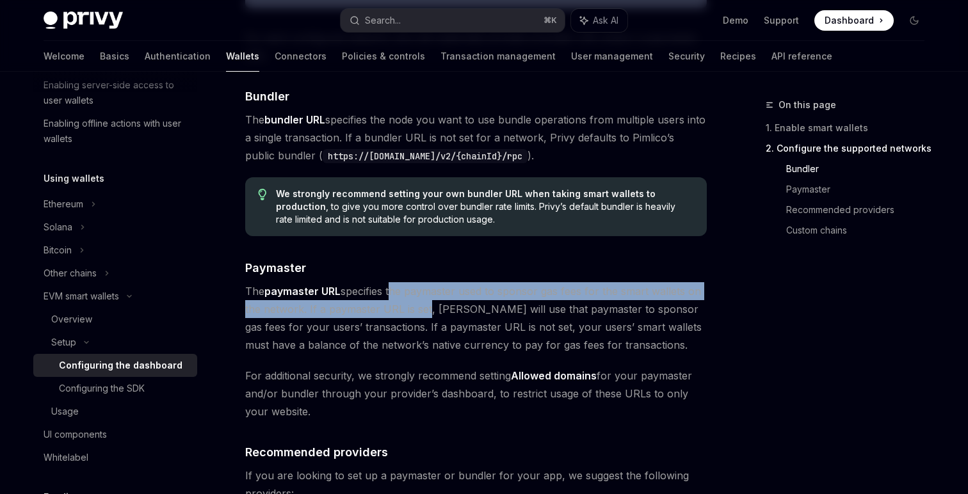
drag, startPoint x: 391, startPoint y: 293, endPoint x: 425, endPoint y: 311, distance: 39.3
click at [425, 311] on span "The paymaster URL specifies the paymaster used to sponsor gas fees for the smar…" at bounding box center [476, 318] width 462 height 72
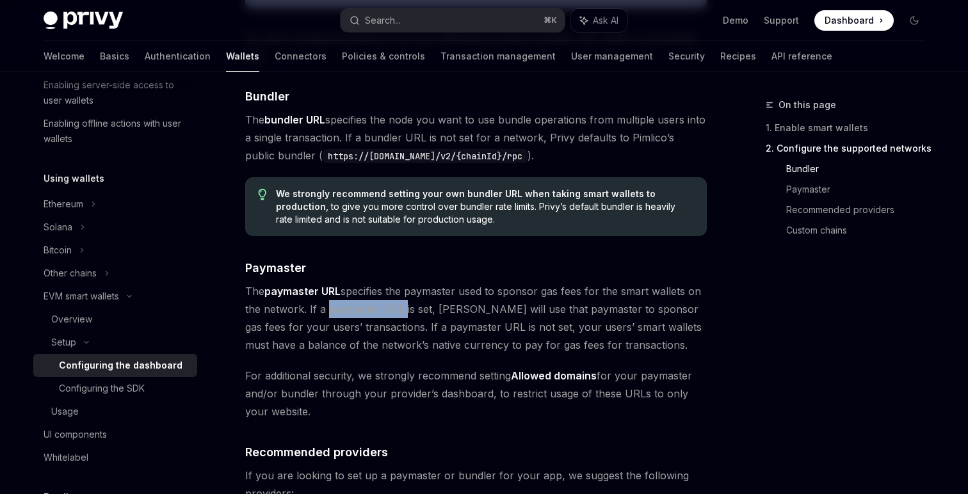
drag, startPoint x: 401, startPoint y: 311, endPoint x: 325, endPoint y: 313, distance: 76.2
click at [325, 313] on span "The paymaster URL specifies the paymaster used to sponsor gas fees for the smar…" at bounding box center [476, 318] width 462 height 72
copy span "paymaster URL"
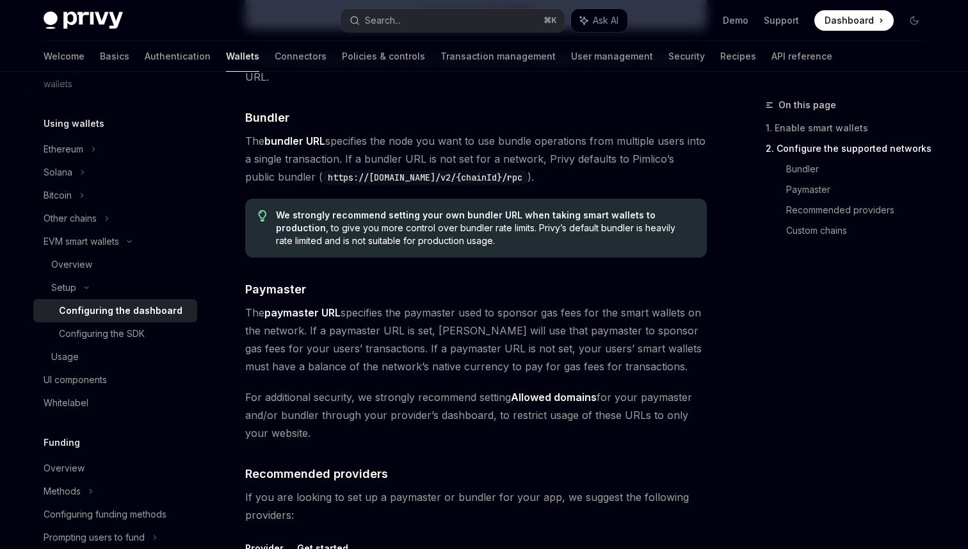
scroll to position [1140, 0]
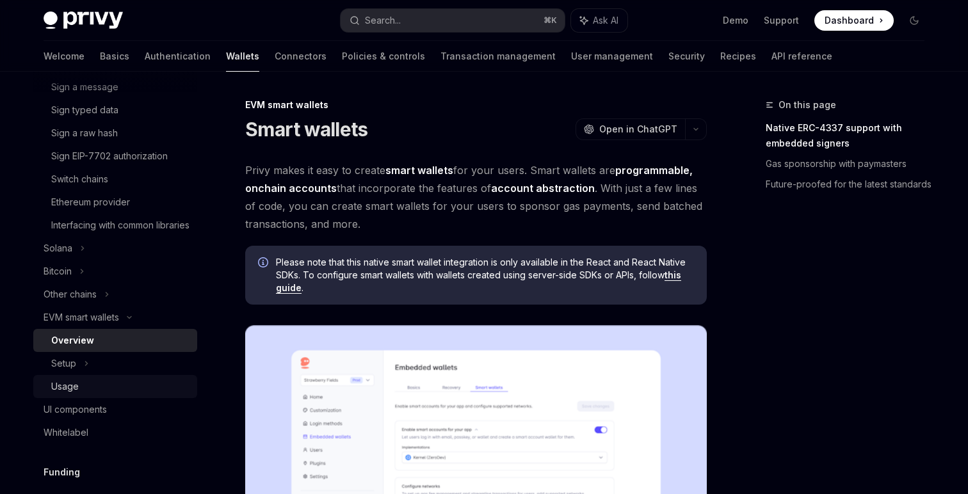
click at [88, 395] on div "Usage" at bounding box center [120, 386] width 138 height 15
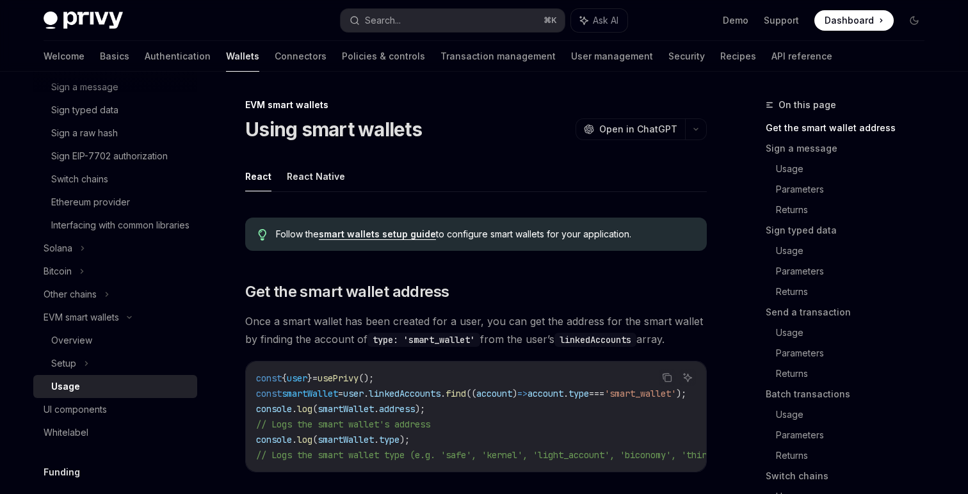
click at [384, 238] on link "smart wallets setup guide" at bounding box center [377, 235] width 117 height 12
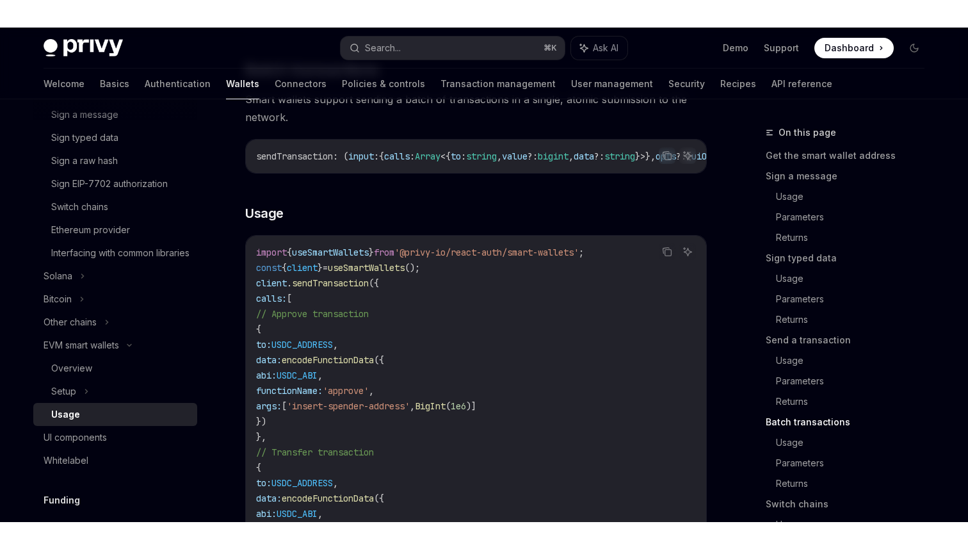
scroll to position [2302, 0]
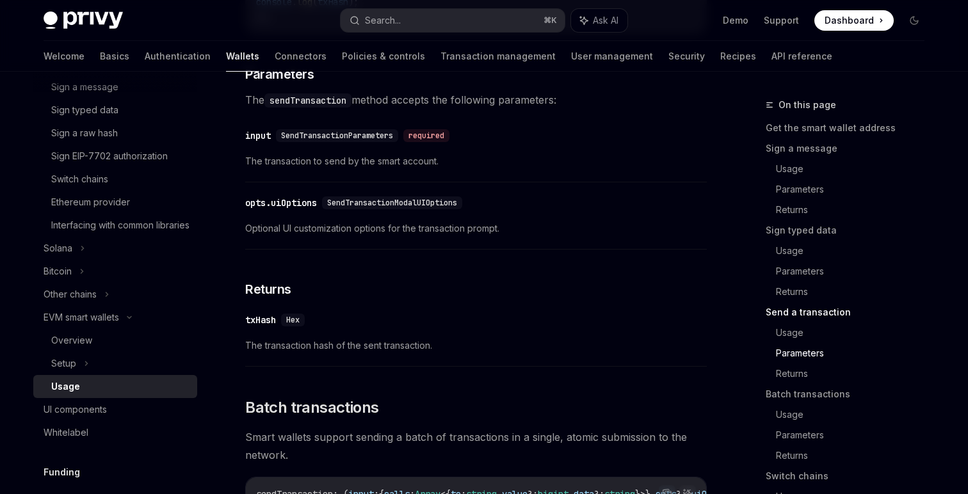
type textarea "*"
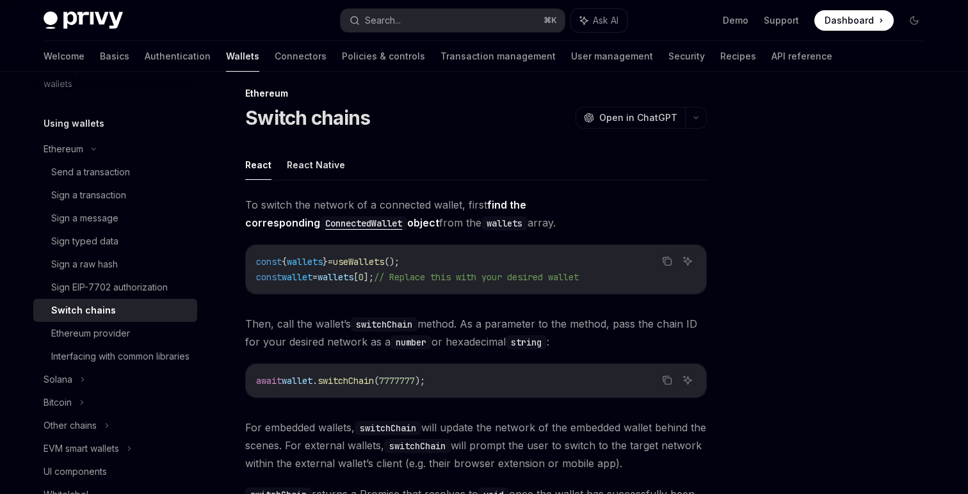
scroll to position [288, 0]
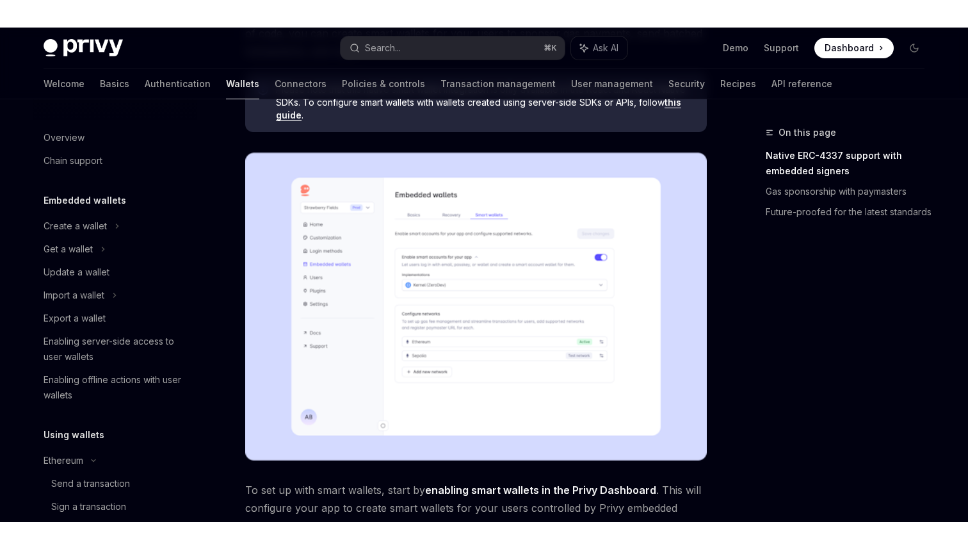
scroll to position [352, 0]
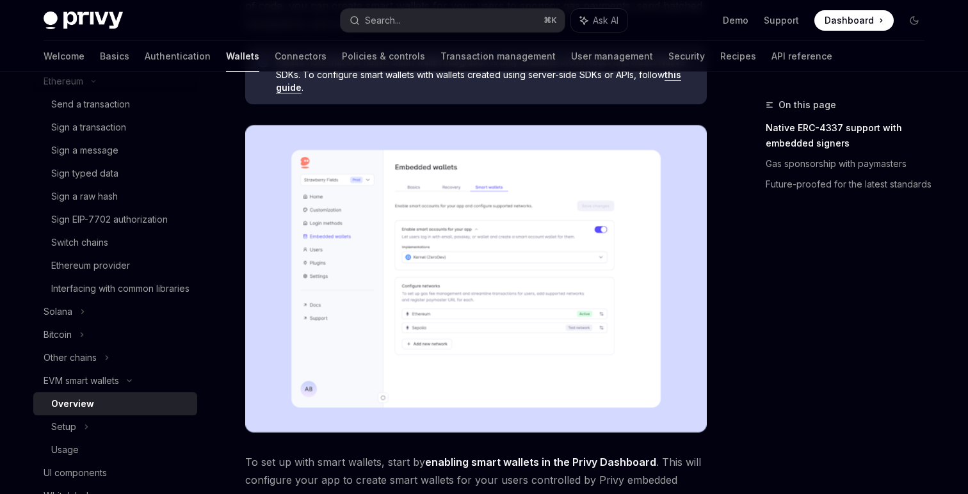
type textarea "*"
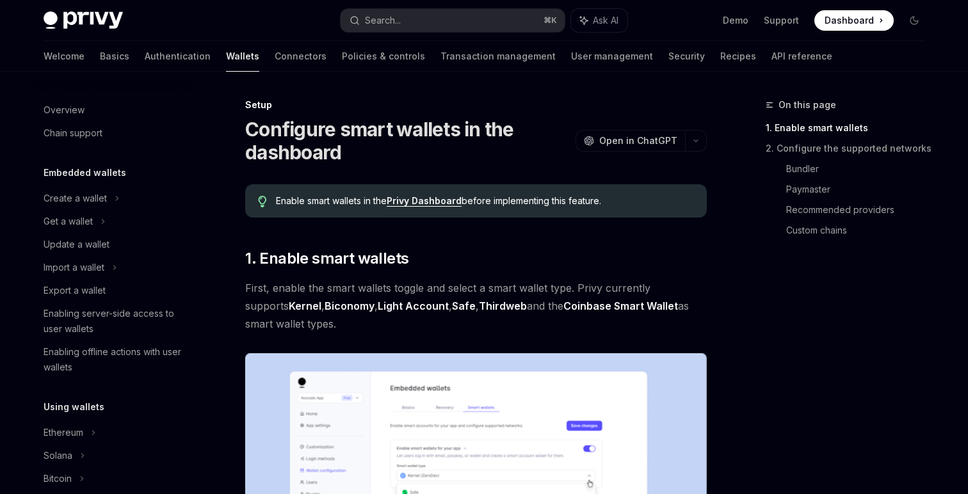
scroll to position [311, 0]
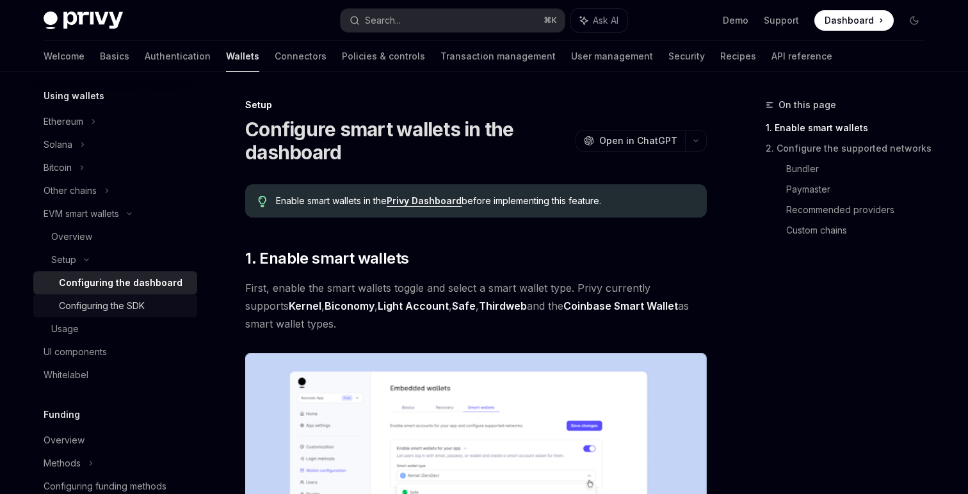
click at [119, 308] on div "Configuring the SDK" at bounding box center [102, 305] width 86 height 15
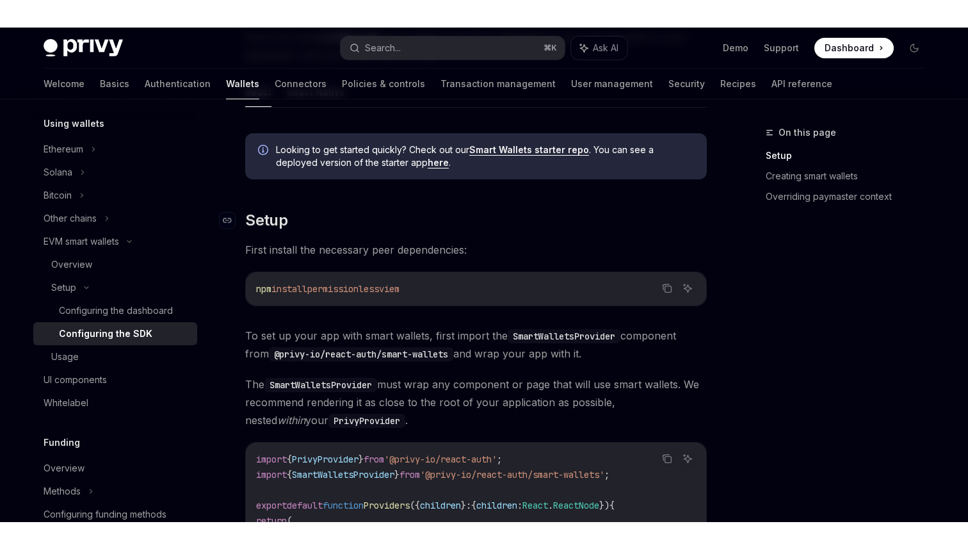
scroll to position [159, 0]
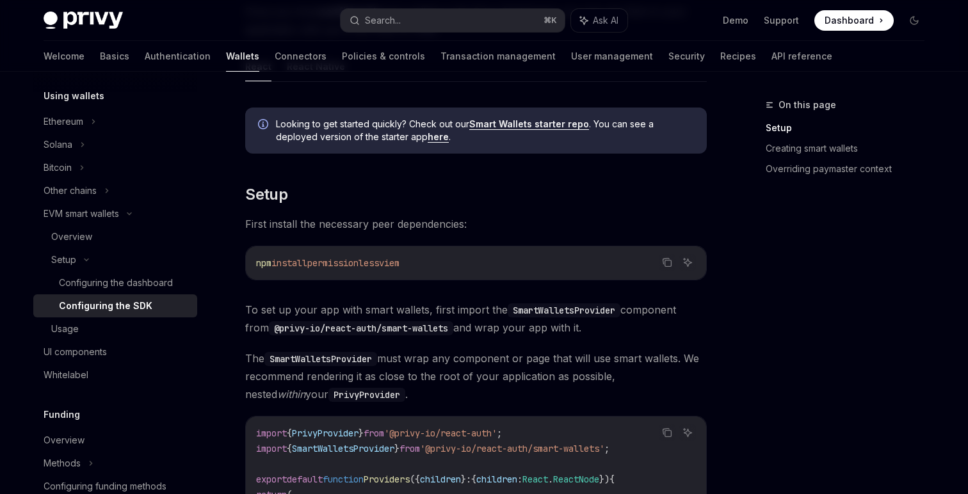
click at [503, 122] on link "Smart Wallets starter repo" at bounding box center [529, 124] width 120 height 12
click at [407, 141] on span "Looking to get started quickly? Check out our Smart Wallets starter repo . You …" at bounding box center [485, 131] width 418 height 26
click at [428, 140] on link "here" at bounding box center [438, 137] width 21 height 12
type textarea "*"
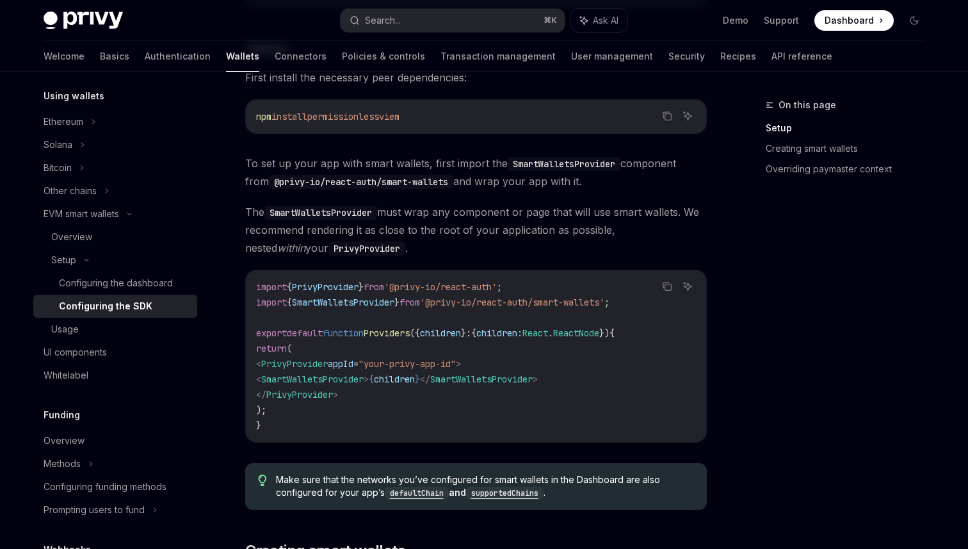
scroll to position [334, 0]
